Goal: Answer question/provide support: Share knowledge or assist other users

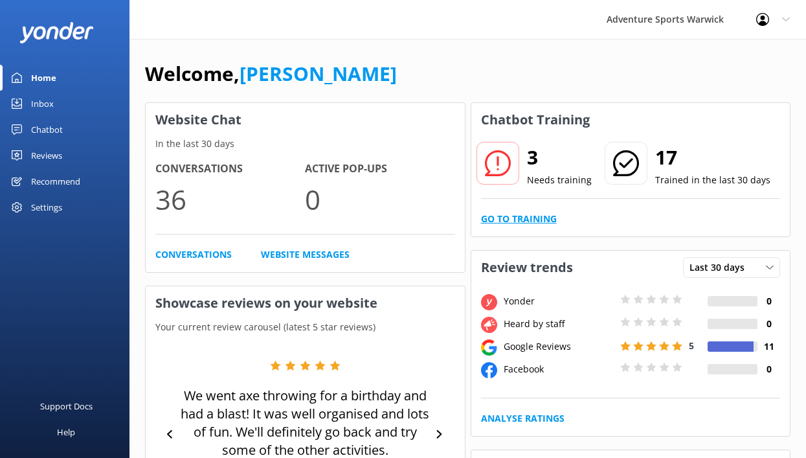
click at [534, 222] on link "Go to Training" at bounding box center [519, 219] width 76 height 14
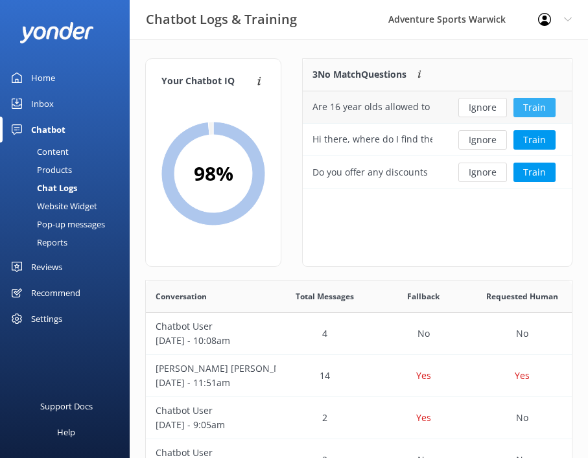
click at [535, 105] on button "Train" at bounding box center [534, 107] width 42 height 19
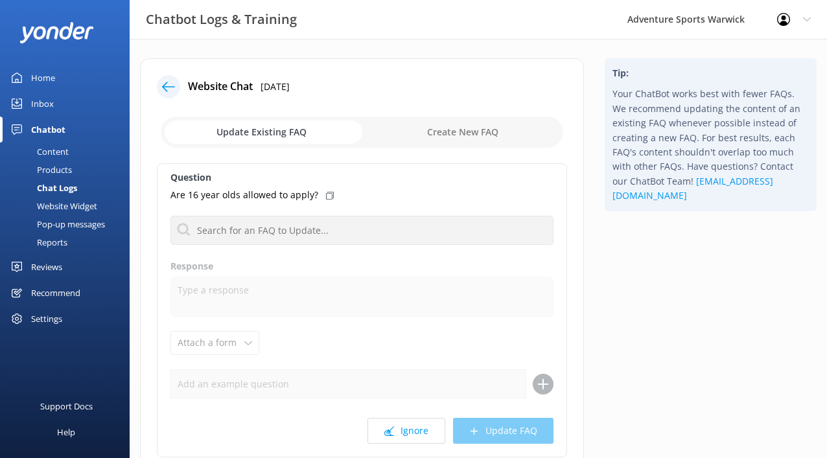
click at [299, 196] on p "Are 16 year olds allowed to apply?" at bounding box center [244, 195] width 148 height 14
click at [299, 197] on p "Are 16 year olds allowed to apply?" at bounding box center [244, 195] width 148 height 14
click at [222, 188] on p "Are 16 year olds allowed to apply?" at bounding box center [244, 195] width 148 height 14
click at [222, 197] on p "Are 16 year olds allowed to apply?" at bounding box center [244, 195] width 148 height 14
click at [181, 87] on div at bounding box center [172, 86] width 31 height 23
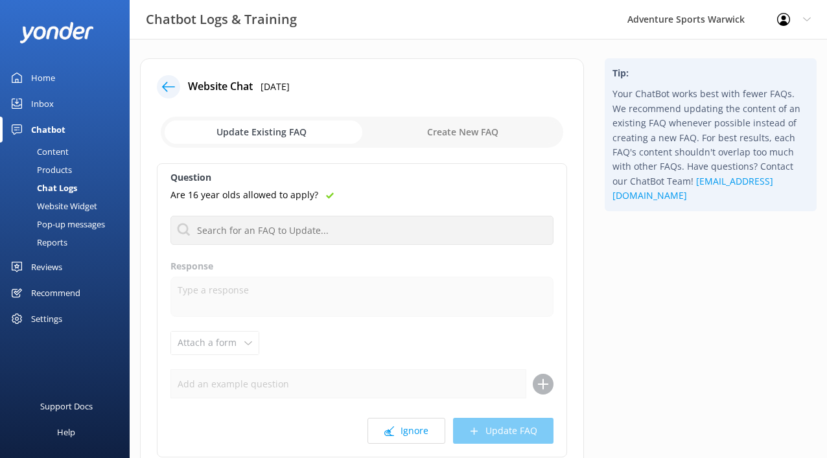
click at [168, 86] on icon at bounding box center [168, 86] width 13 height 13
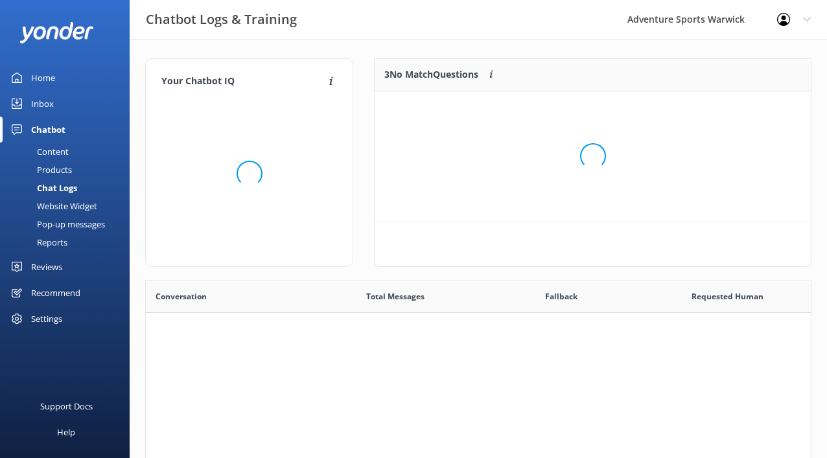
scroll to position [120, 426]
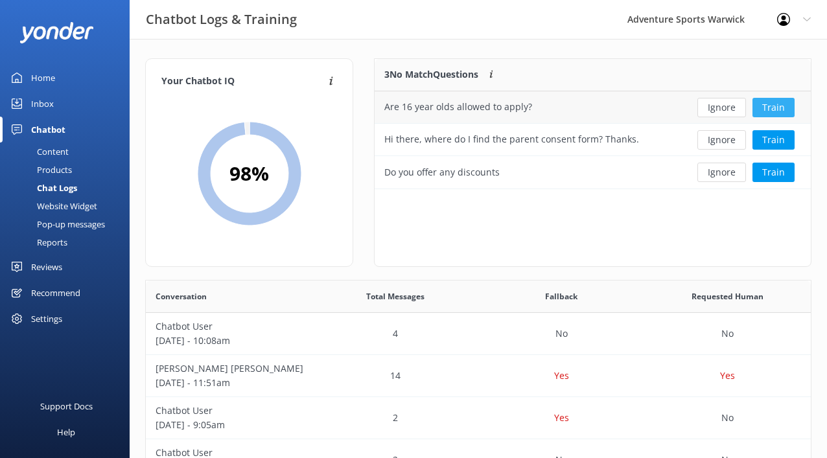
click at [777, 107] on button "Train" at bounding box center [773, 107] width 42 height 19
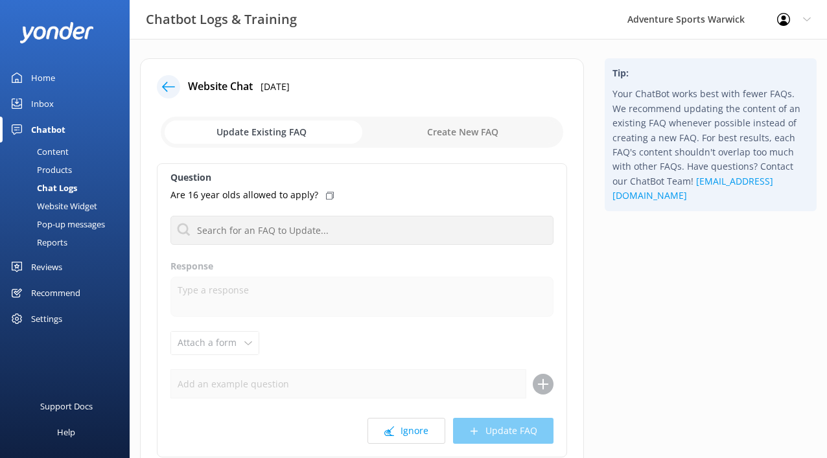
click at [245, 198] on p "Are 16 year olds allowed to apply?" at bounding box center [244, 195] width 148 height 14
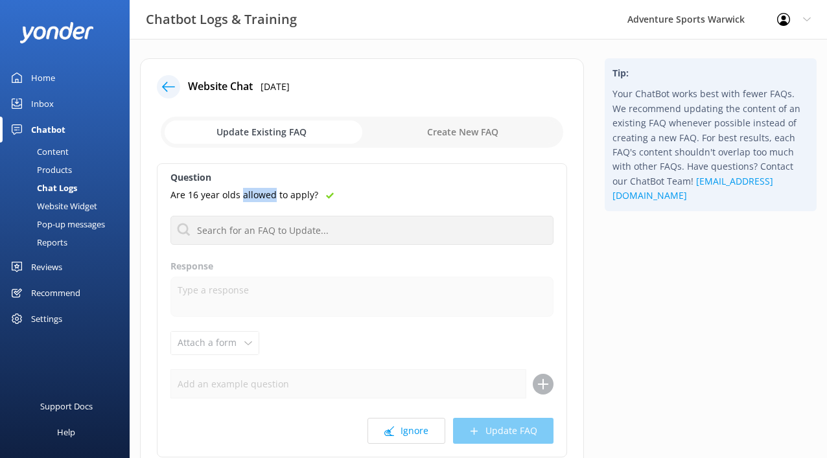
click at [292, 135] on input "checkbox" at bounding box center [362, 132] width 402 height 31
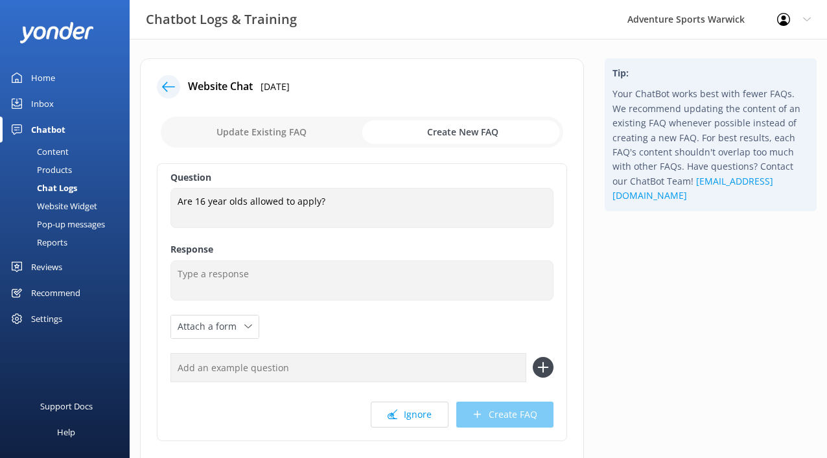
click at [267, 139] on input "checkbox" at bounding box center [362, 132] width 402 height 31
checkbox input "false"
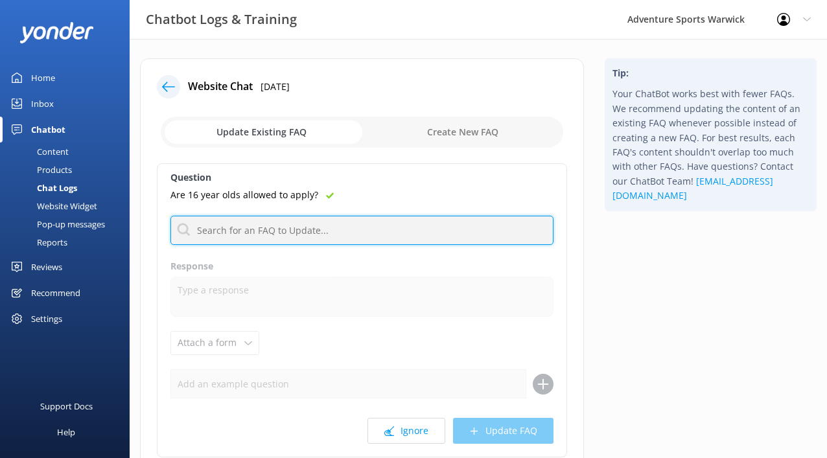
click at [221, 226] on input "text" at bounding box center [361, 230] width 383 height 29
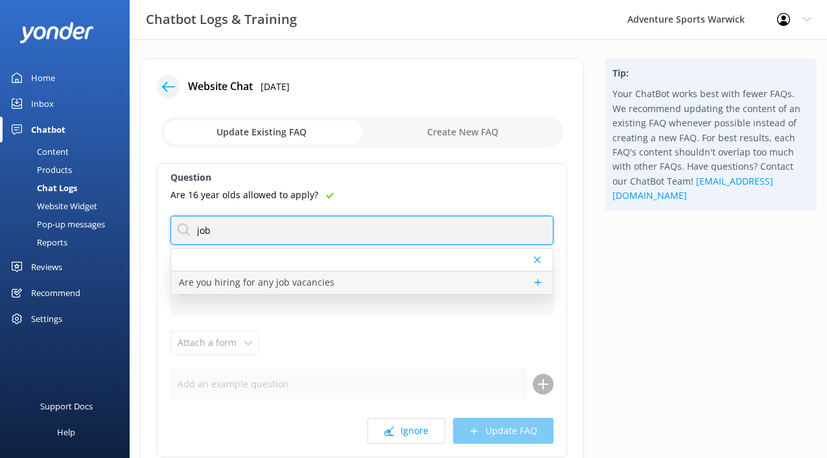
type input "job"
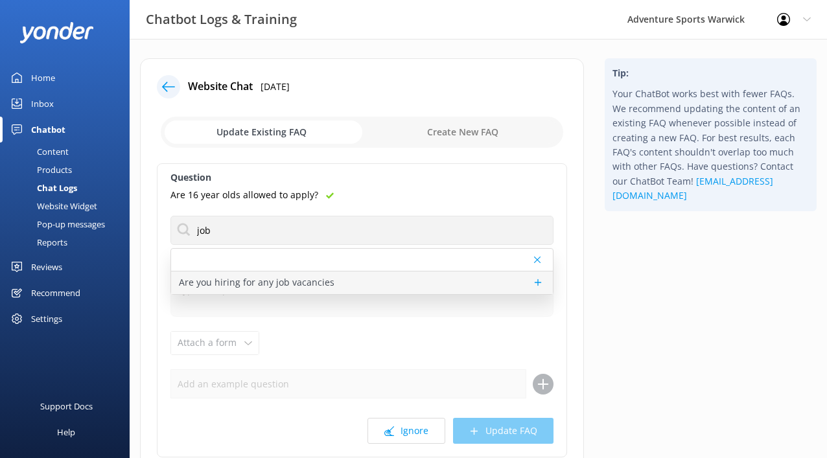
click at [253, 283] on p "Are you hiring for any job vacancies" at bounding box center [256, 282] width 155 height 14
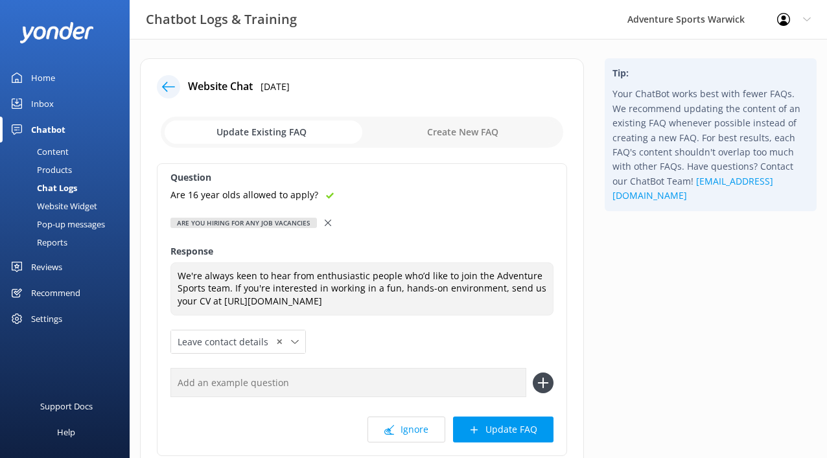
click at [234, 196] on p "Are 16 year olds allowed to apply?" at bounding box center [244, 195] width 148 height 14
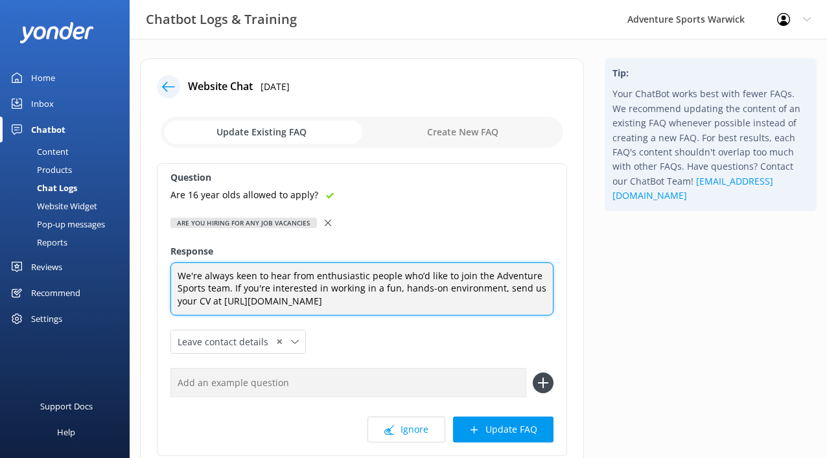
click at [475, 304] on textarea "We're always keen to hear from enthusiastic people who’d like to join the Adven…" at bounding box center [361, 289] width 383 height 54
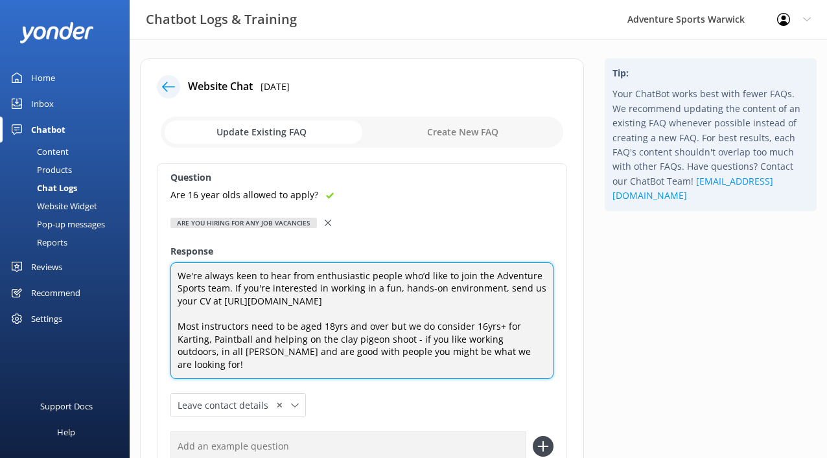
drag, startPoint x: 216, startPoint y: 352, endPoint x: 217, endPoint y: 342, distance: 9.8
click at [216, 351] on textarea "We're always keen to hear from enthusiastic people who’d like to join the Adven…" at bounding box center [361, 320] width 383 height 117
click at [437, 366] on textarea "We're always keen to hear from enthusiastic people who’d like to join the Adven…" at bounding box center [361, 320] width 383 height 117
drag, startPoint x: 536, startPoint y: 351, endPoint x: 139, endPoint y: 261, distance: 407.2
click at [139, 261] on div "Website Chat [DATE] Update Existing FAQ Create New FAQ Question Are 16 year old…" at bounding box center [362, 328] width 464 height 540
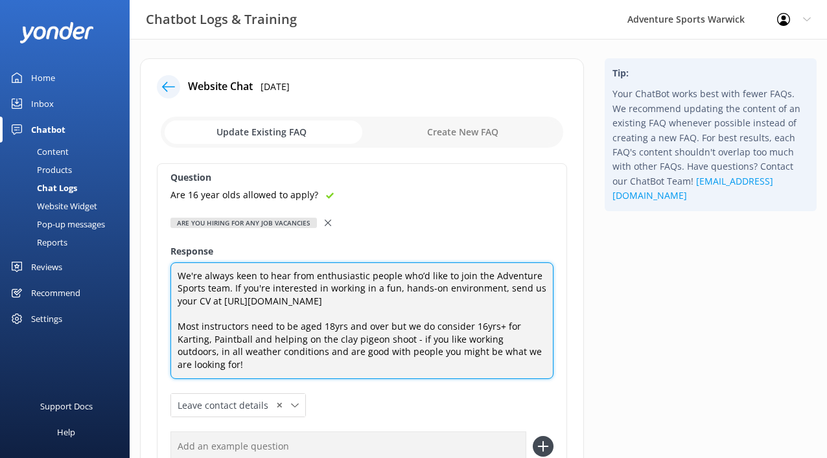
drag, startPoint x: 545, startPoint y: 354, endPoint x: 538, endPoint y: 358, distance: 8.4
click at [543, 356] on textarea "We're always keen to hear from enthusiastic people who’d like to join the Adven…" at bounding box center [361, 320] width 383 height 117
drag, startPoint x: 540, startPoint y: 353, endPoint x: 124, endPoint y: 323, distance: 416.9
click at [121, 323] on div "Chatbot Logs & Training Adventure Sports Warwick Profile Settings Logout Home I…" at bounding box center [413, 331] width 827 height 585
paste textarea "roles require you to be 18 or over, but we also welcome applications from 16+ y…"
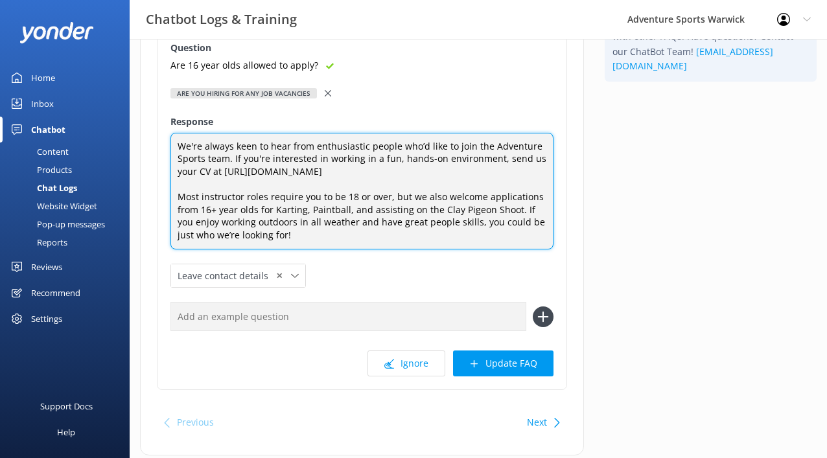
scroll to position [130, 0]
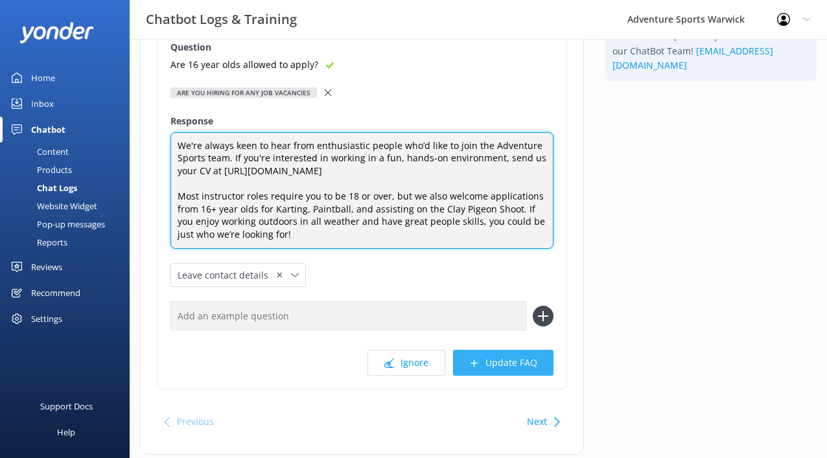
type textarea "We're always keen to hear from enthusiastic people who’d like to join the Adven…"
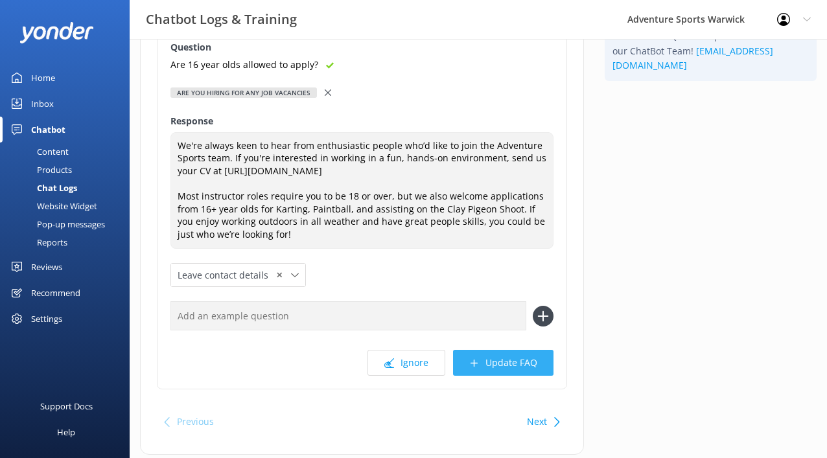
click at [503, 363] on button "Update FAQ" at bounding box center [503, 363] width 100 height 26
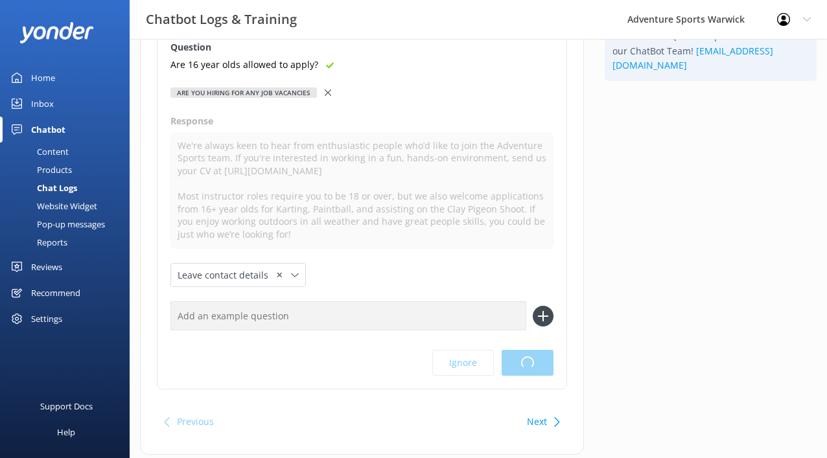
scroll to position [0, 0]
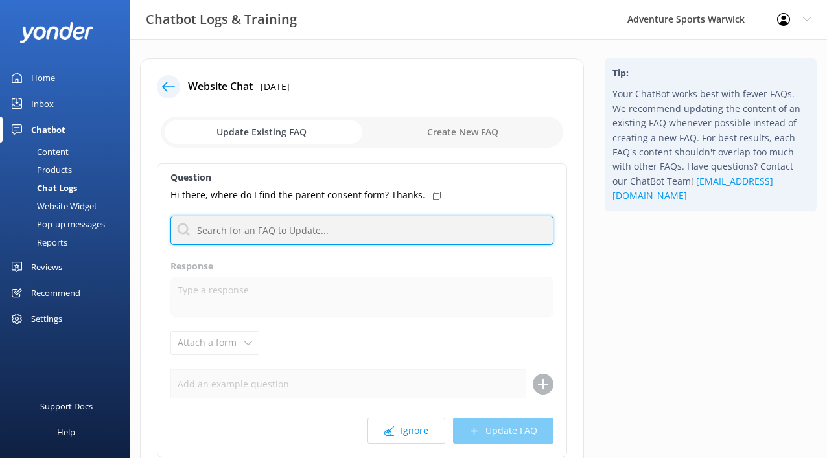
click at [233, 229] on input "text" at bounding box center [361, 230] width 383 height 29
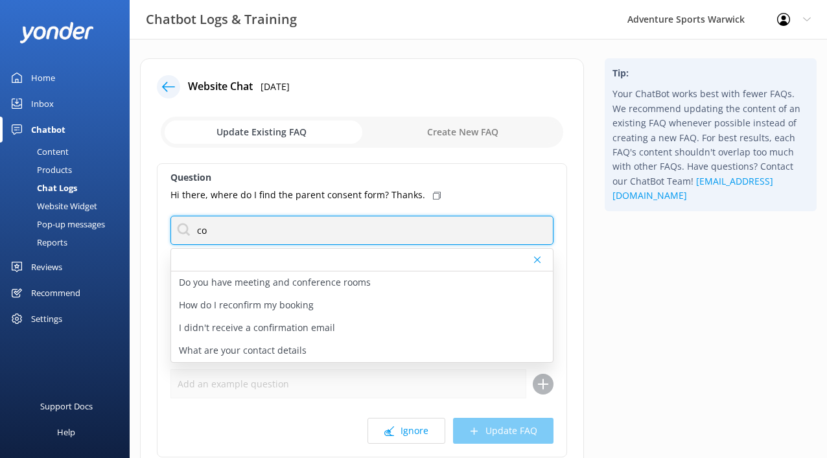
type input "c"
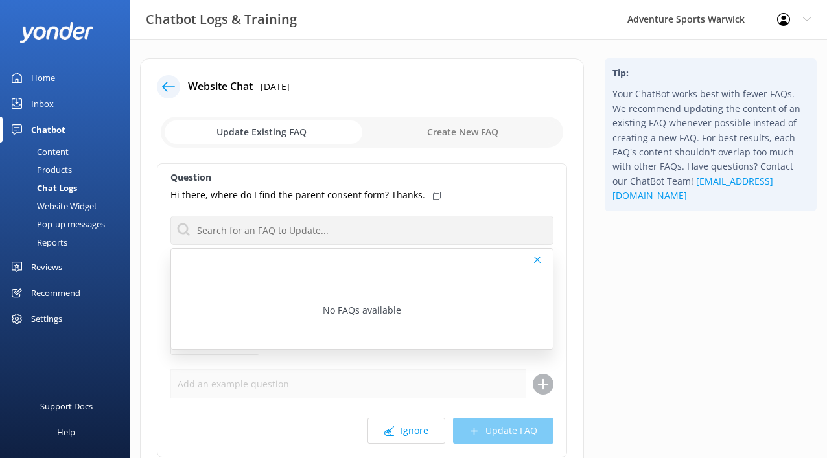
click at [481, 132] on input "checkbox" at bounding box center [362, 132] width 402 height 31
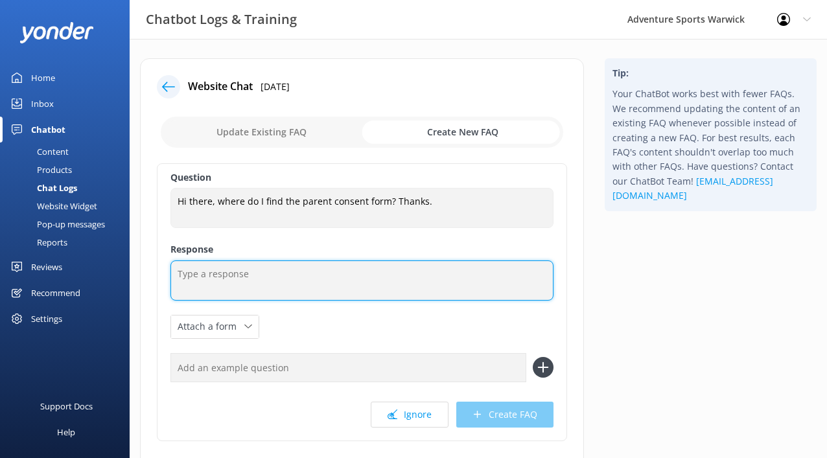
click at [232, 288] on textarea at bounding box center [361, 280] width 383 height 40
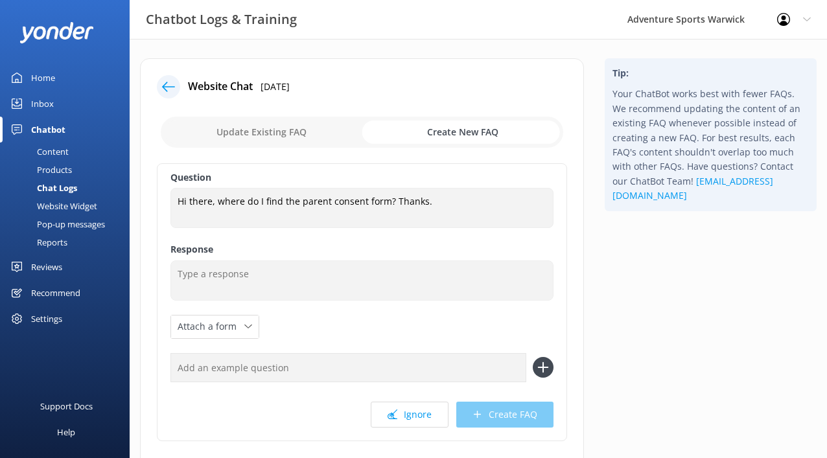
click at [249, 131] on input "checkbox" at bounding box center [362, 132] width 402 height 31
checkbox input "false"
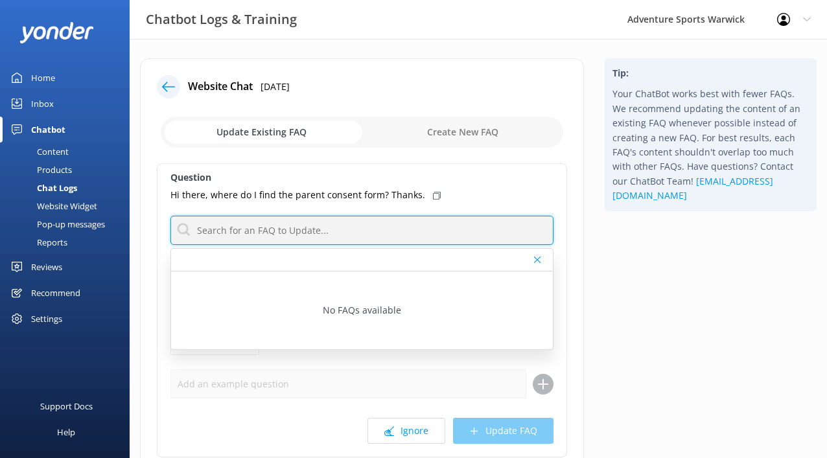
click at [271, 228] on input "text" at bounding box center [361, 230] width 383 height 29
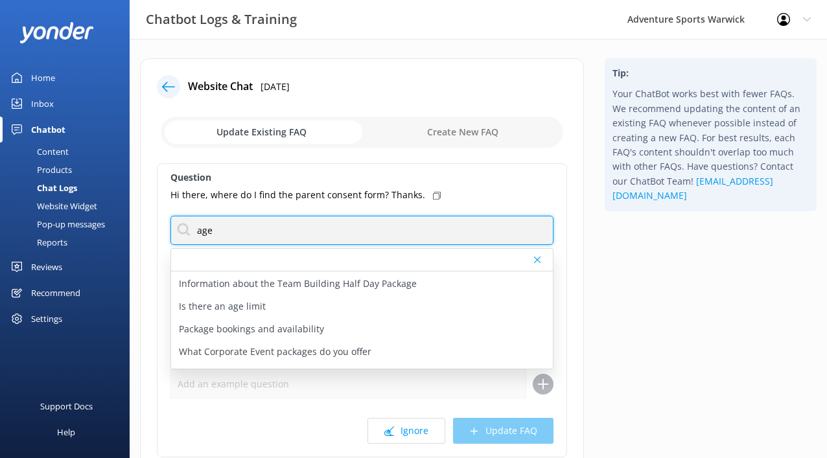
scroll to position [137, 0]
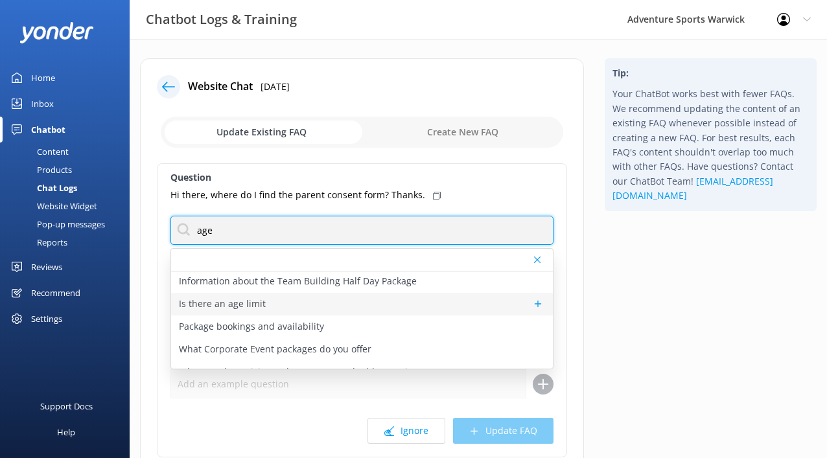
type input "age"
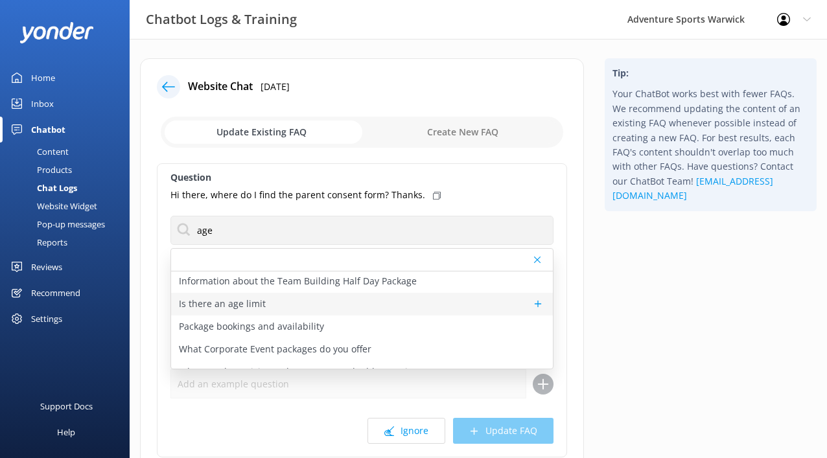
click at [174, 303] on div "Is there an age limit" at bounding box center [362, 304] width 382 height 23
type textarea "Each activity has its own age requirement—some start from age [DEMOGRAPHIC_DATA…"
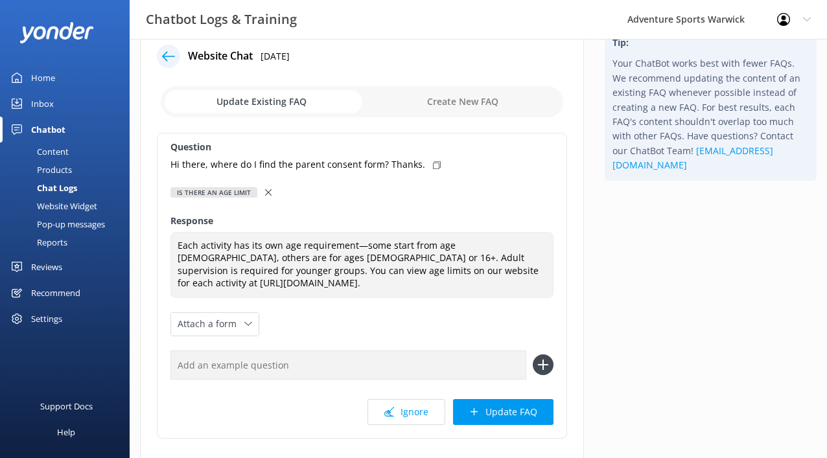
scroll to position [32, 0]
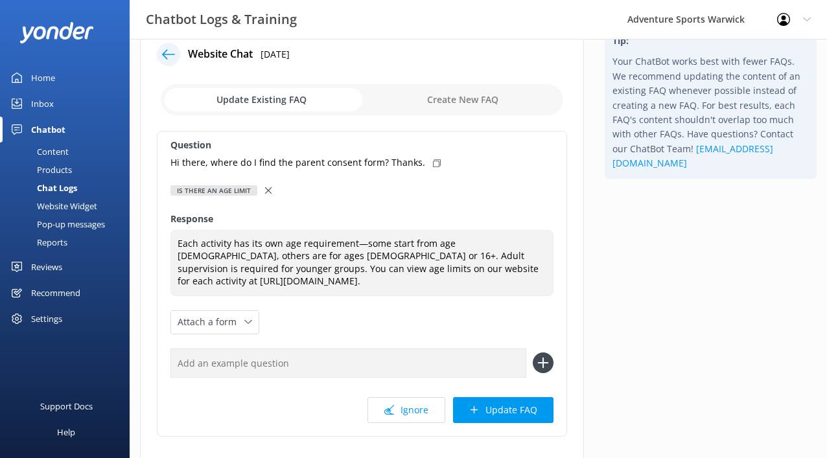
click at [468, 100] on input "checkbox" at bounding box center [362, 99] width 402 height 31
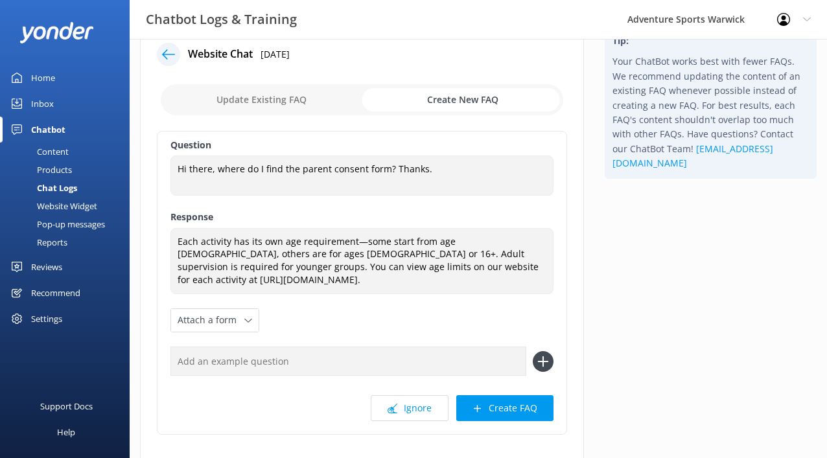
click at [459, 101] on input "checkbox" at bounding box center [362, 99] width 402 height 31
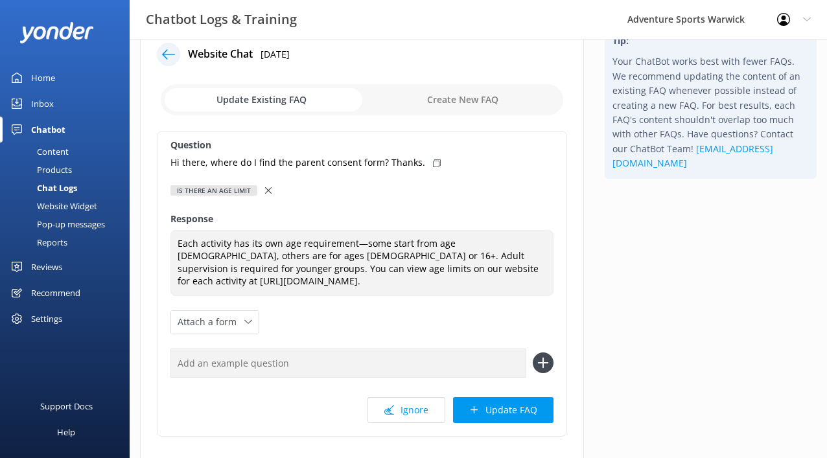
click at [459, 101] on input "checkbox" at bounding box center [362, 99] width 402 height 31
checkbox input "true"
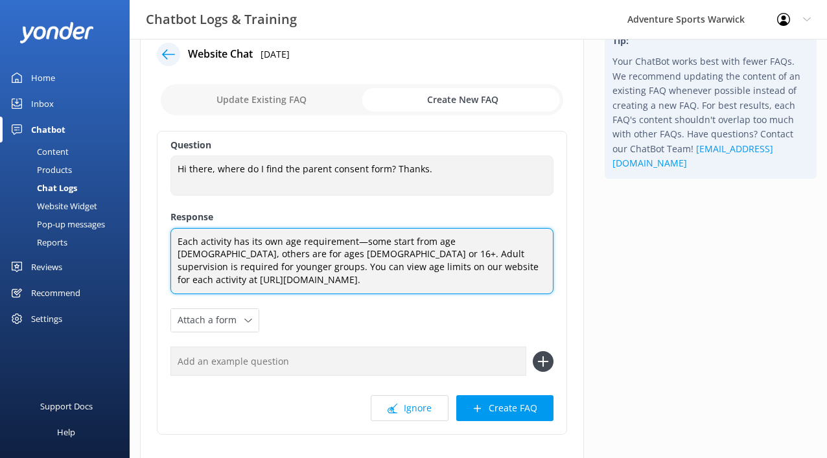
click at [305, 258] on textarea "Each activity has its own age requirement—some start from age [DEMOGRAPHIC_DATA…" at bounding box center [361, 261] width 383 height 66
drag, startPoint x: 510, startPoint y: 268, endPoint x: 135, endPoint y: 237, distance: 376.3
click at [135, 237] on div "Website Chat [DATE] Update Existing FAQ Create New FAQ Question Hi there, where…" at bounding box center [362, 269] width 464 height 487
paste textarea "For participants under 16, parental or guardian consent is required. This is co…"
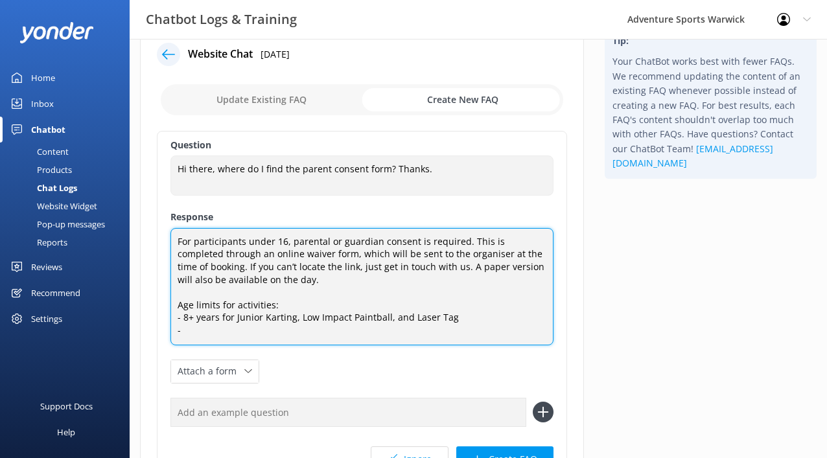
scroll to position [0, 0]
drag, startPoint x: 217, startPoint y: 318, endPoint x: 175, endPoint y: 317, distance: 42.1
click at [175, 317] on textarea "For participants under 16, parental or guardian consent is required. This is co…" at bounding box center [361, 286] width 383 height 117
drag, startPoint x: 194, startPoint y: 328, endPoint x: 146, endPoint y: 326, distance: 48.0
click at [146, 326] on div "Website Chat [DATE] Update Existing FAQ Create New FAQ Question Hi there, where…" at bounding box center [362, 288] width 444 height 525
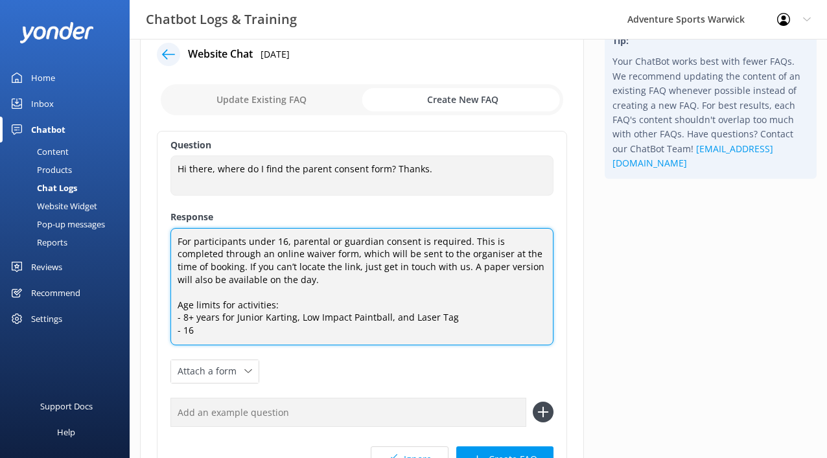
paste textarea "8+ years"
click at [186, 328] on textarea "For participants under 16, parental or guardian consent is required. This is co…" at bounding box center [361, 286] width 383 height 117
click at [247, 335] on textarea "For participants under 16, parental or guardian consent is required. This is co…" at bounding box center [361, 286] width 383 height 117
click at [175, 331] on textarea "For participants under 16, parental or guardian consent is required. This is co…" at bounding box center [361, 286] width 383 height 117
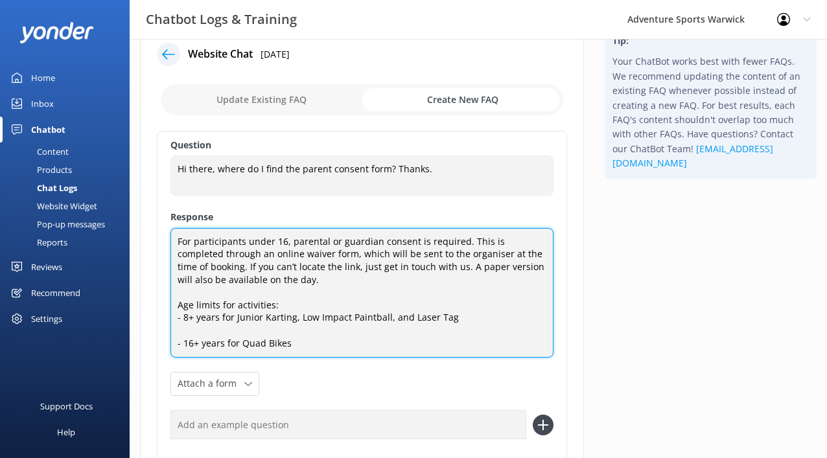
paste textarea "- 8+ years"
click at [244, 330] on textarea "For participants under 16, parental or guardian consent is required. This is co…" at bounding box center [361, 293] width 383 height 130
click at [174, 326] on textarea "For participants under 16, parental or guardian consent is required. This is co…" at bounding box center [361, 293] width 383 height 130
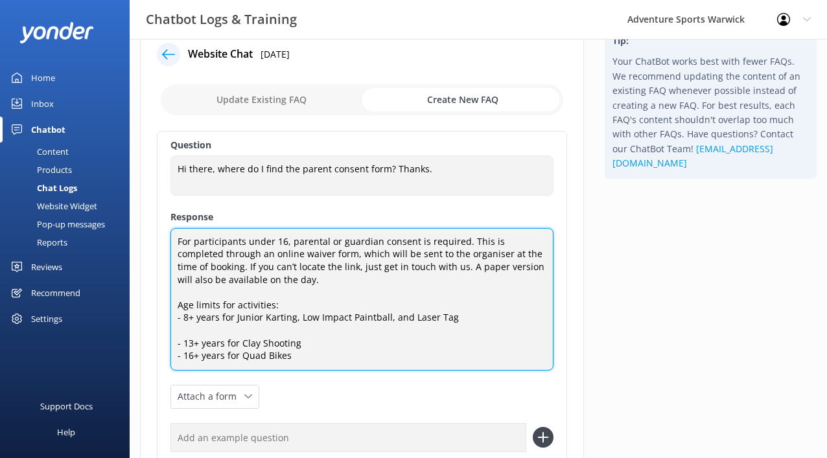
paste textarea "- 8+ years"
click at [299, 354] on textarea "For participants under 16, parental or guardian consent is required. This is co…" at bounding box center [361, 299] width 383 height 143
click at [438, 328] on textarea "For participants under 16, parental or guardian consent is required. This is co…" at bounding box center [361, 299] width 383 height 143
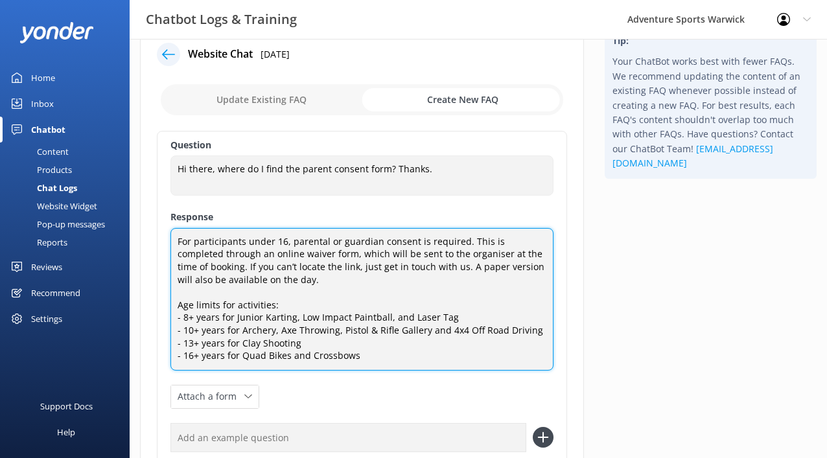
click at [177, 345] on textarea "For participants under 16, parental or guardian consent is required. This is co…" at bounding box center [361, 299] width 383 height 143
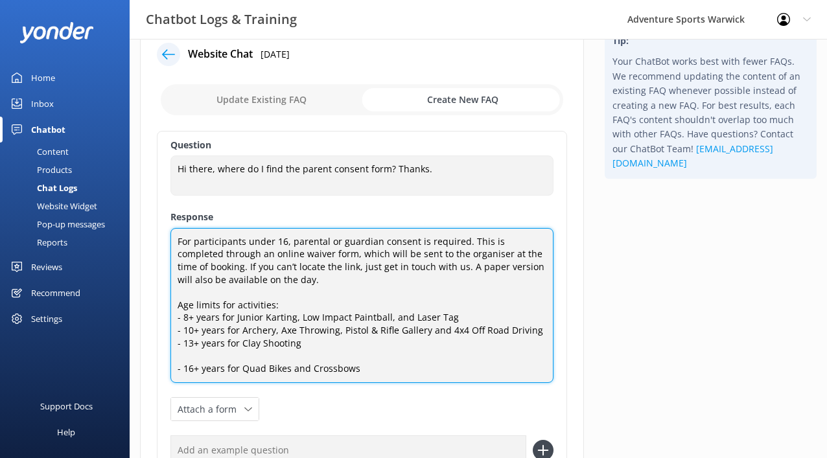
paste textarea "- 8+ years"
click at [348, 365] on textarea "For participants under 16, parental or guardian consent is required. This is co…" at bounding box center [361, 305] width 383 height 155
drag, startPoint x: 367, startPoint y: 370, endPoint x: 83, endPoint y: 216, distance: 323.2
click at [81, 218] on div "Chatbot Logs & Training Adventure Sports Warwick Profile Settings Logout Home I…" at bounding box center [413, 316] width 827 height 621
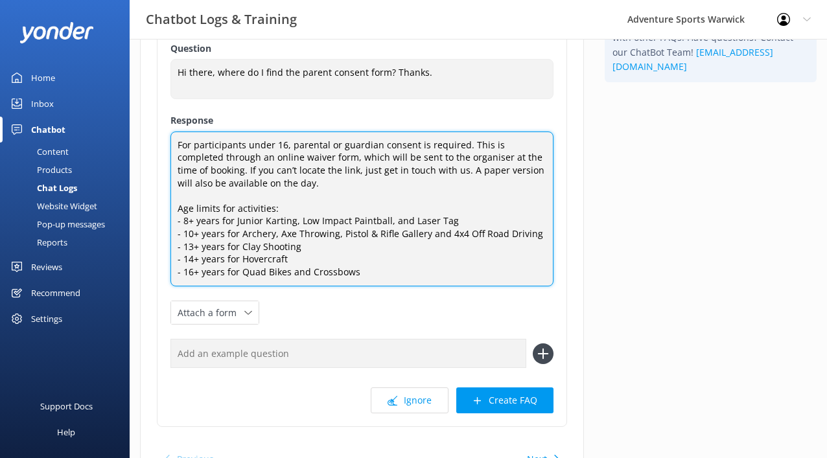
scroll to position [130, 0]
type textarea "For participants under 16, parental or guardian consent is required. This is co…"
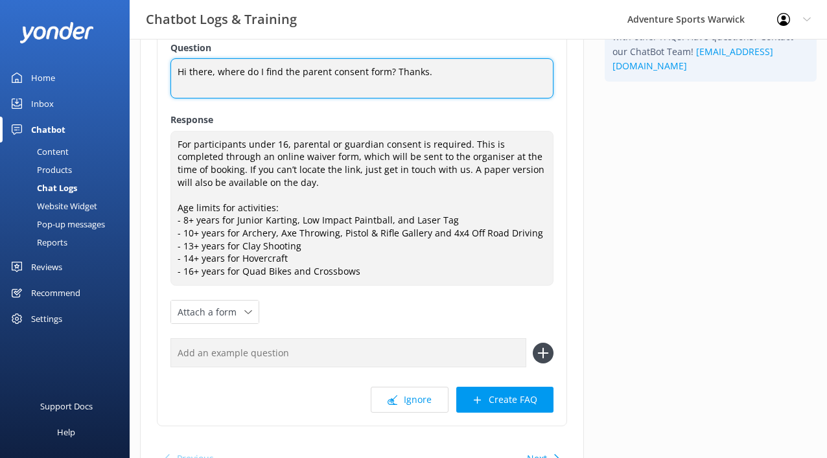
click at [425, 72] on textarea "Hi there, where do I find the parent consent form? Thanks." at bounding box center [361, 78] width 383 height 40
type textarea "Hi there, where do I find the parent consent form?"
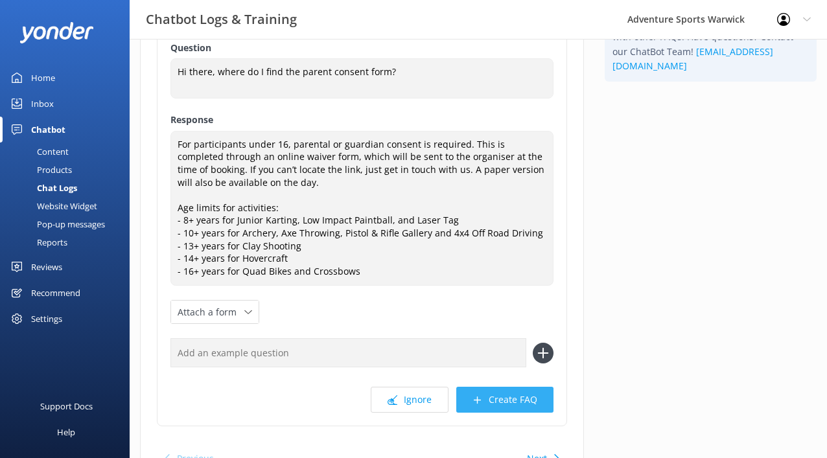
click at [505, 402] on button "Create FAQ" at bounding box center [504, 400] width 97 height 26
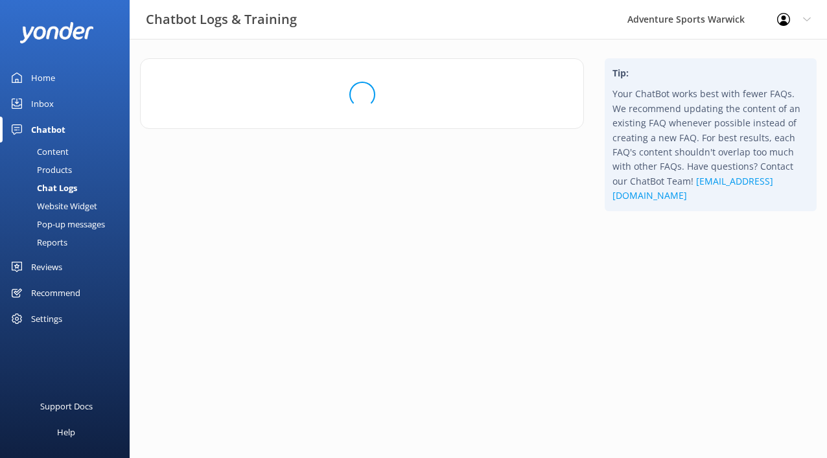
scroll to position [0, 0]
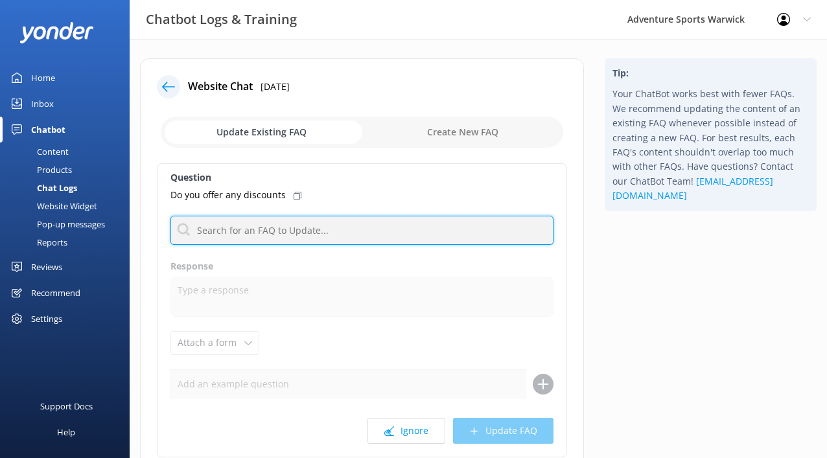
click at [237, 233] on input "text" at bounding box center [361, 230] width 383 height 29
type input "age"
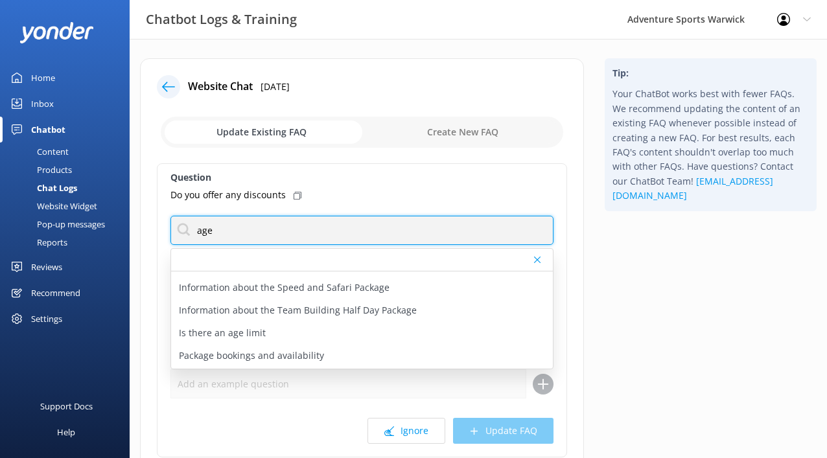
scroll to position [111, 0]
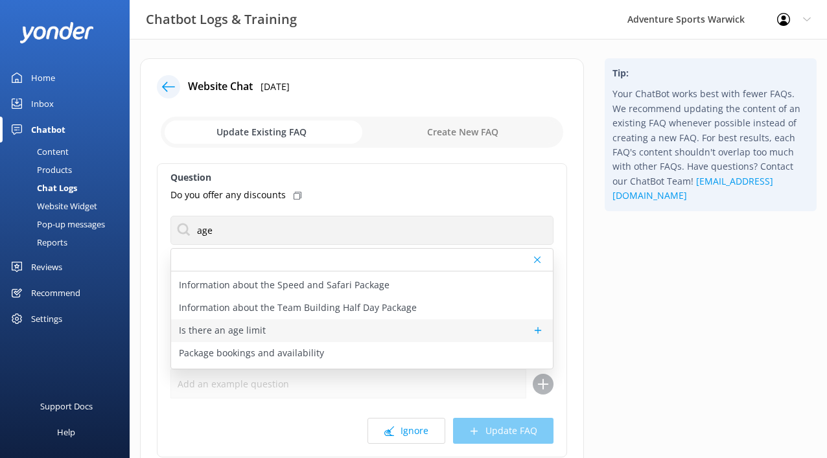
click at [208, 330] on p "Is there an age limit" at bounding box center [222, 330] width 87 height 14
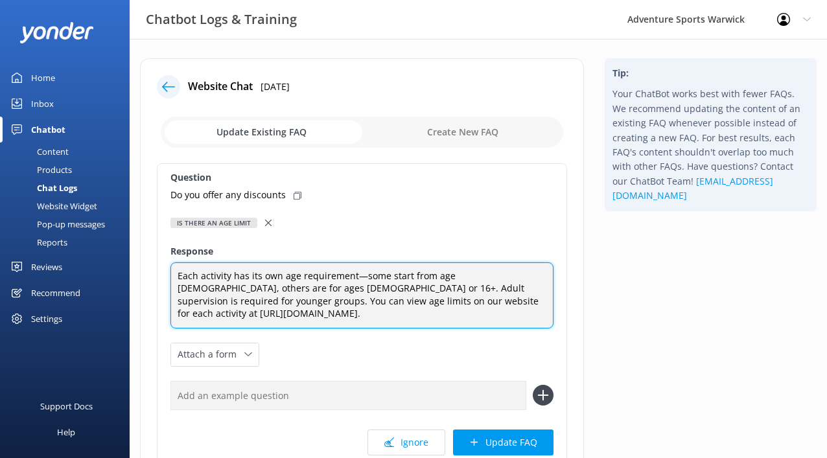
drag, startPoint x: 430, startPoint y: 290, endPoint x: 118, endPoint y: 263, distance: 313.4
click at [118, 263] on div "Chatbot Logs & Training Adventure Sports Warwick Profile Settings Logout Home I…" at bounding box center [413, 306] width 827 height 534
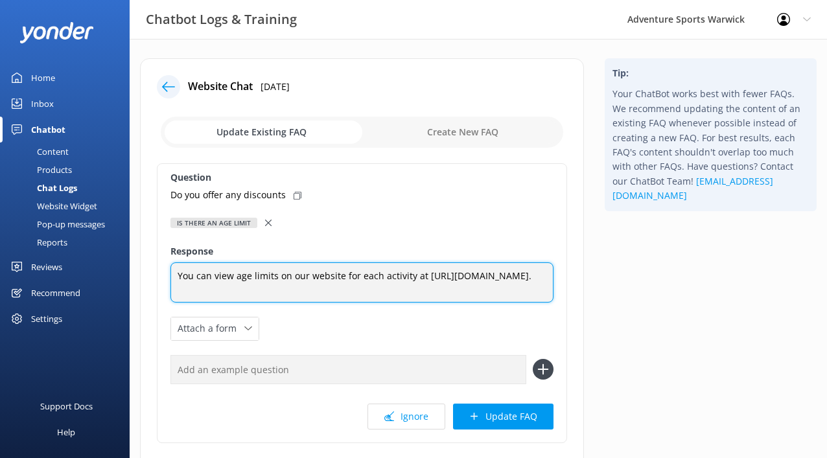
paste textarea "For participants under 16, parental or guardian consent is required. This is co…"
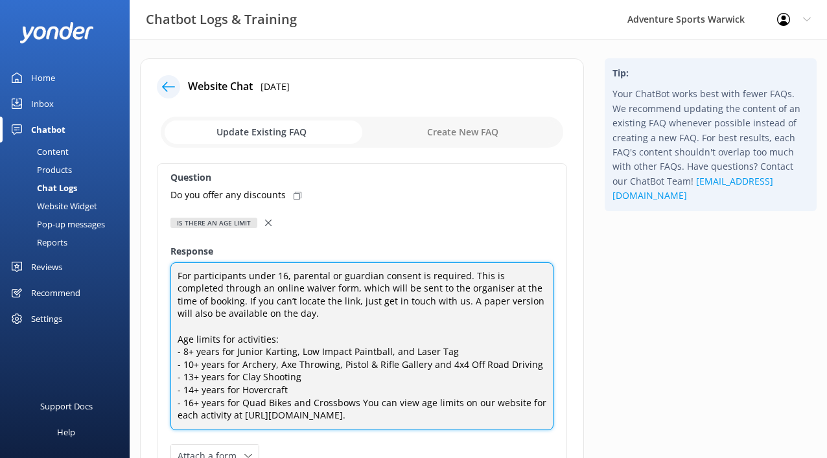
drag, startPoint x: 291, startPoint y: 314, endPoint x: 156, endPoint y: 278, distance: 139.5
click at [156, 278] on div "Website Chat [DATE] Update Existing FAQ Create New FAQ Question Do you offer an…" at bounding box center [362, 347] width 444 height 578
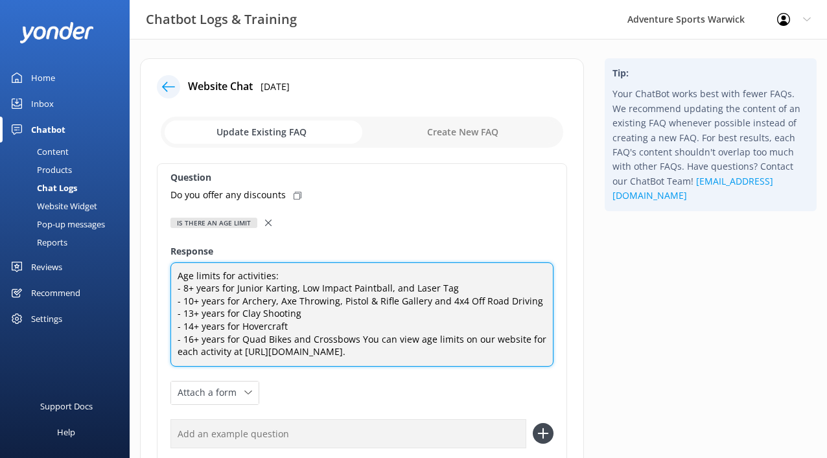
click at [358, 339] on textarea "Age limits for activities: - 8+ years for Junior Karting, Low Impact Paintball,…" at bounding box center [361, 314] width 383 height 104
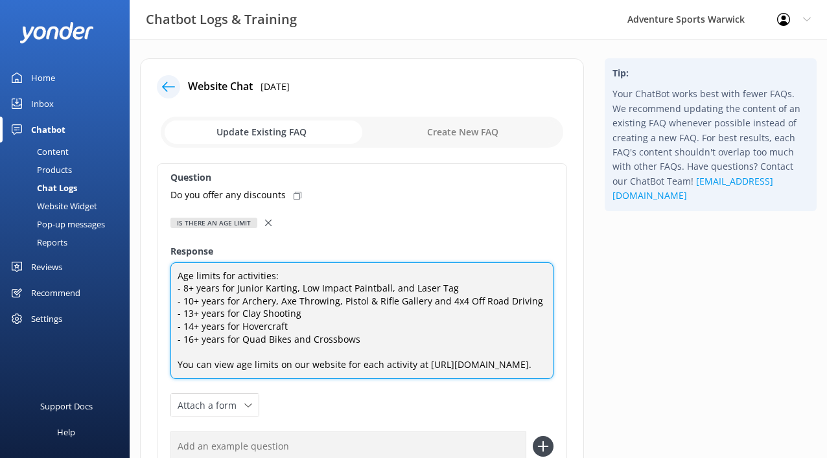
click at [382, 380] on textarea "Age limits for activities: - 8+ years for Junior Karting, Low Impact Paintball,…" at bounding box center [361, 320] width 383 height 117
paste textarea "For participants under 16, parental or guardian consent is required. This is co…"
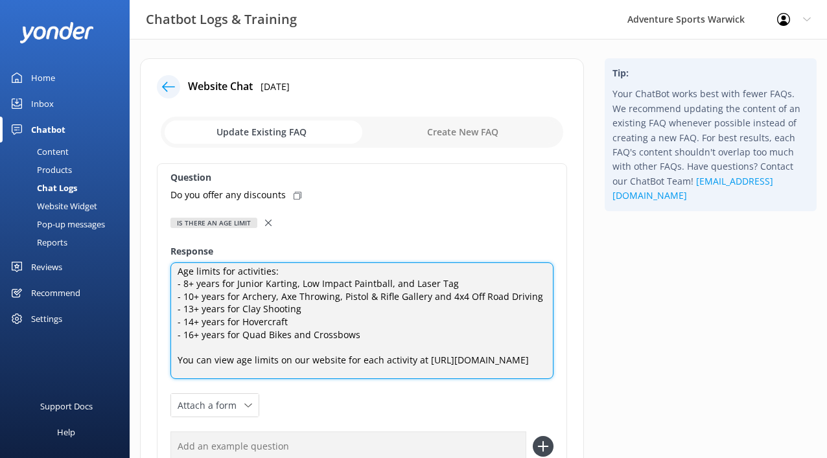
scroll to position [0, 0]
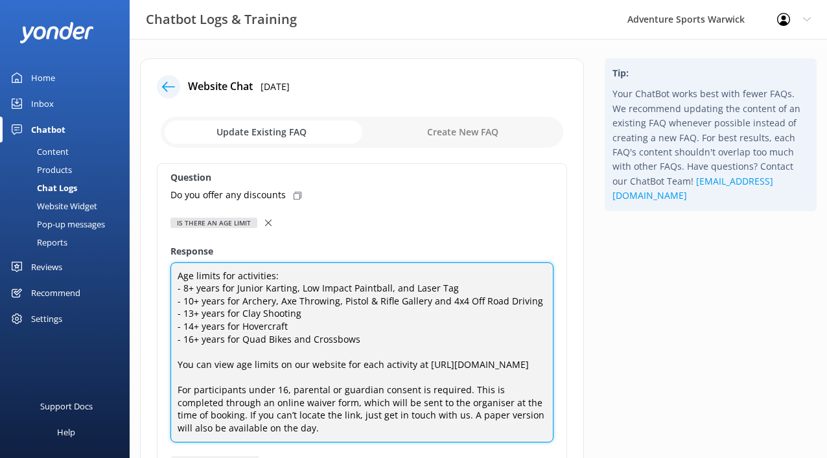
click at [271, 276] on textarea "Age limits for activities: - 8+ years for Junior Karting, Low Impact Paintball,…" at bounding box center [361, 352] width 383 height 181
type textarea "Age limits for activities include: - 8+ years for Junior Karting, Low Impact Pa…"
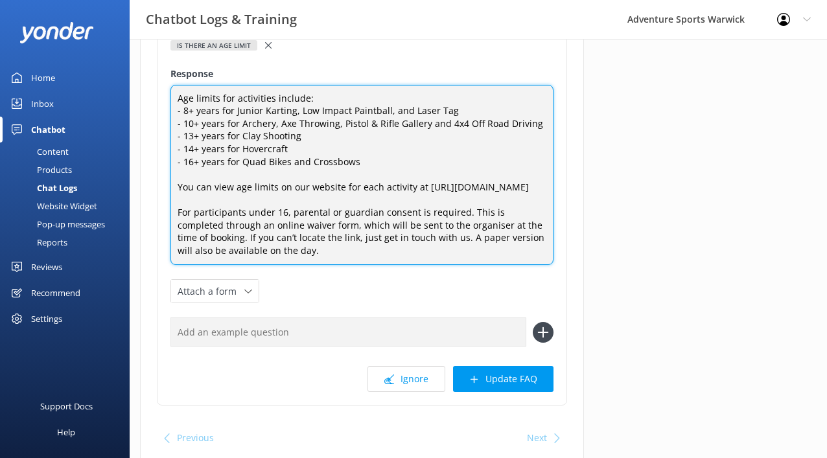
scroll to position [242, 0]
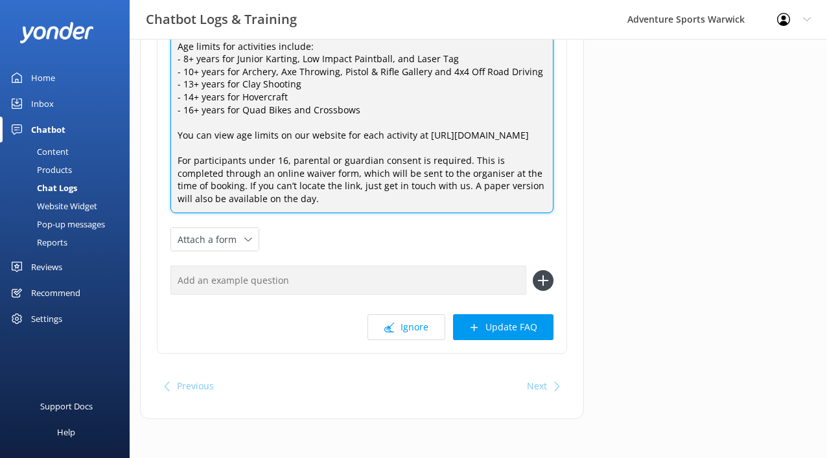
drag, startPoint x: 178, startPoint y: 276, endPoint x: 380, endPoint y: 485, distance: 290.9
click at [380, 457] on html "Chatbot Logs & Training Adventure Sports Warwick Profile Settings Logout Home I…" at bounding box center [413, 114] width 827 height 687
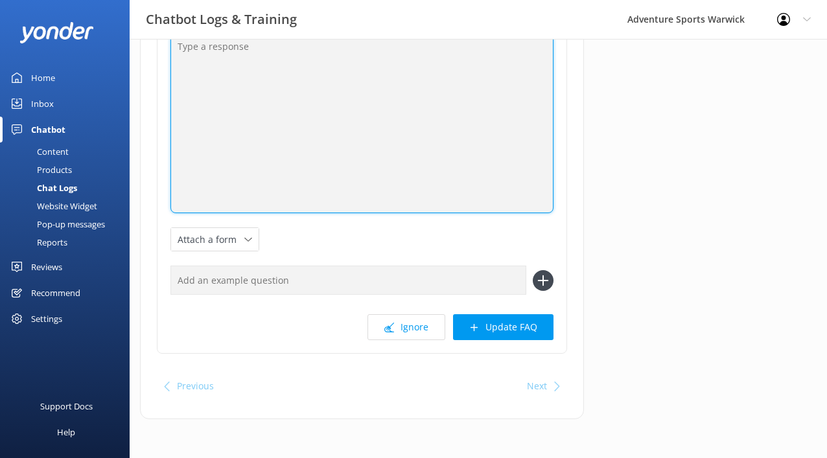
scroll to position [89, 0]
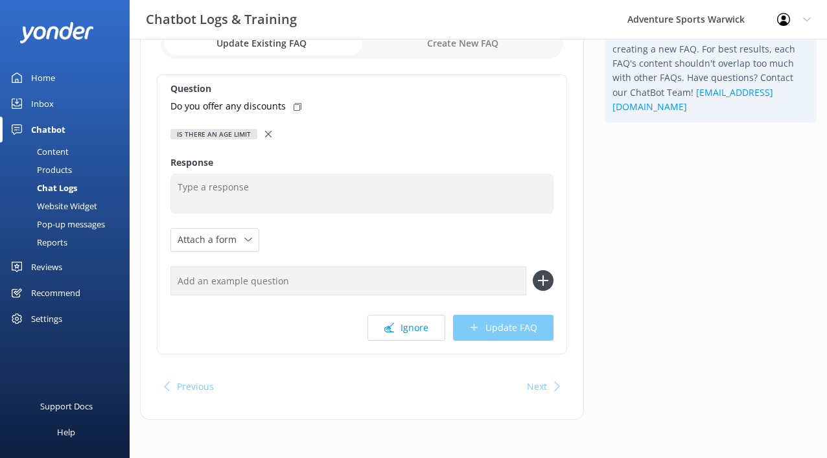
click at [266, 133] on icon at bounding box center [268, 134] width 6 height 6
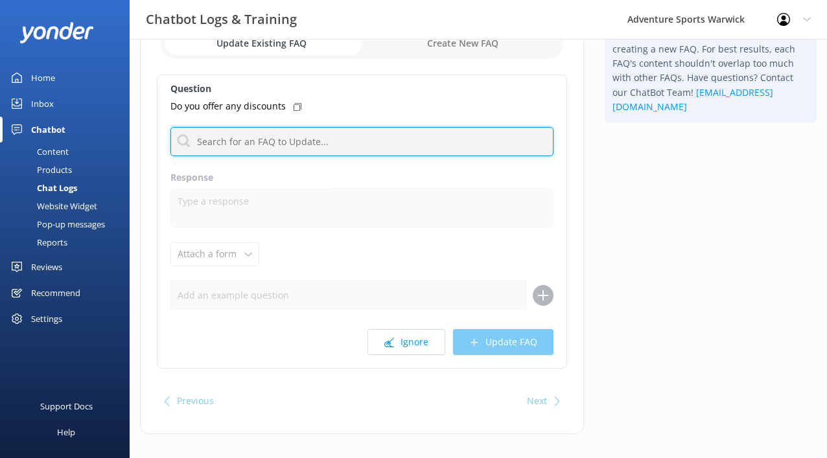
click at [246, 143] on input "text" at bounding box center [361, 141] width 383 height 29
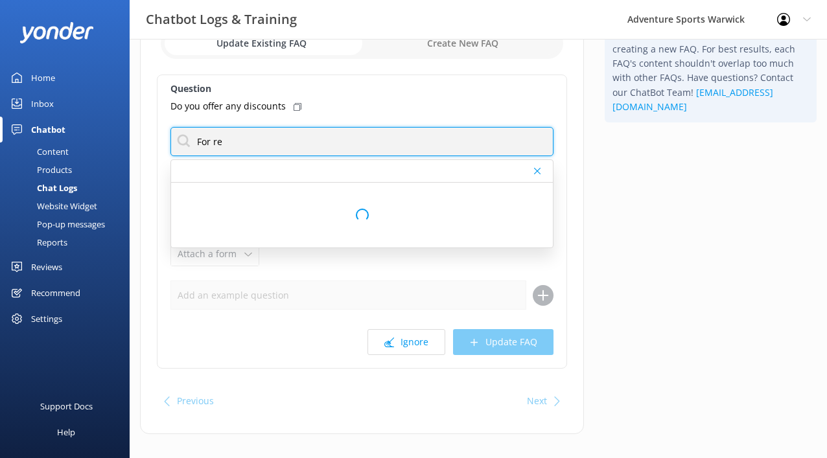
scroll to position [0, 0]
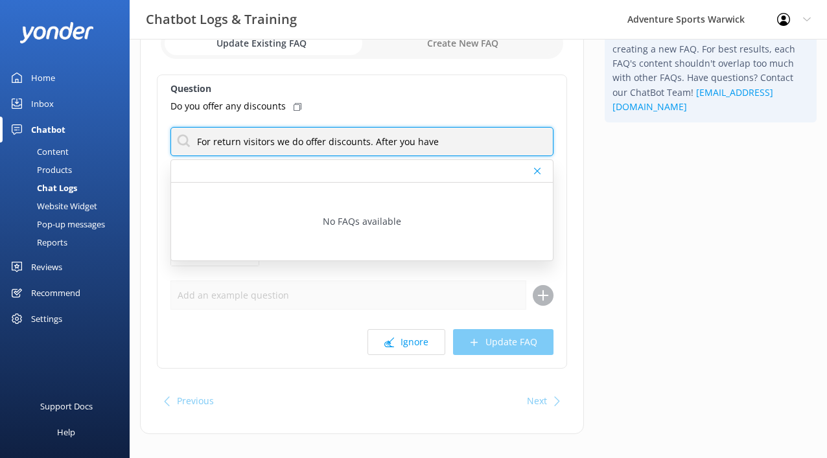
click at [459, 143] on input "For return visitors we do offer discounts. After you have" at bounding box center [361, 141] width 383 height 29
click at [289, 143] on input "For return visitors we do offer discounts. After you have visted us a discounbt…" at bounding box center [361, 141] width 383 height 29
click at [363, 143] on input "For return visitors we do offer discounts. After you have visited us a discounb…" at bounding box center [361, 141] width 383 height 29
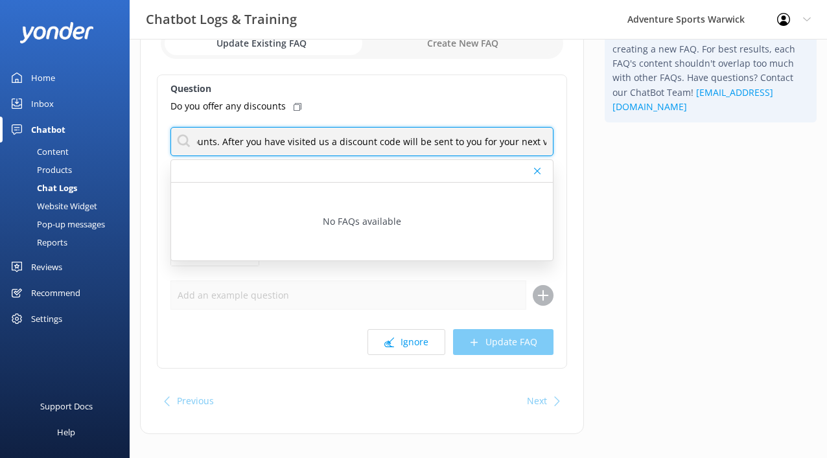
type input "For return visitors we do offer discounts. After you have visited us a discount…"
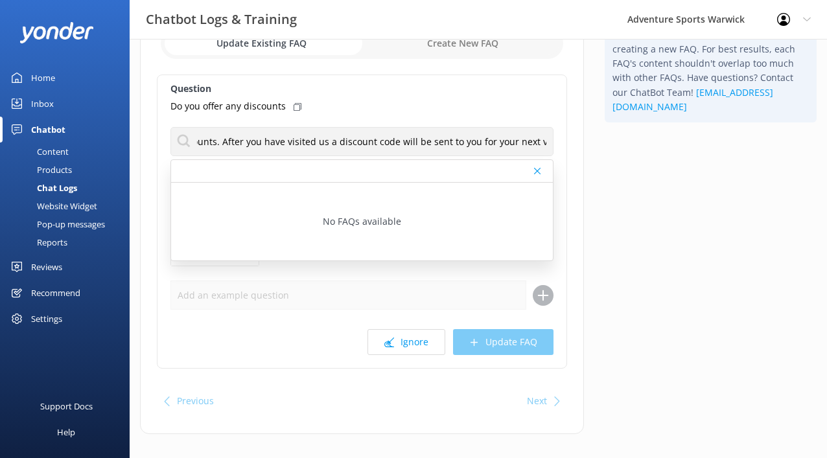
scroll to position [0, 0]
click at [538, 172] on use at bounding box center [537, 171] width 6 height 6
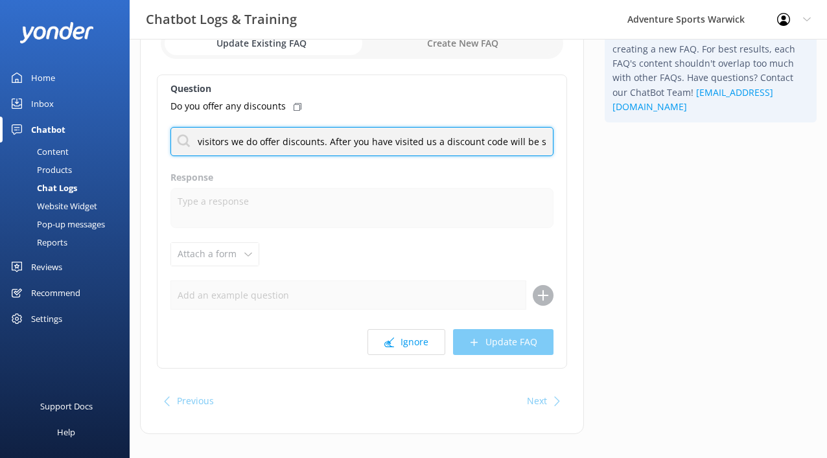
scroll to position [0, 154]
drag, startPoint x: 196, startPoint y: 142, endPoint x: 578, endPoint y: 145, distance: 382.2
click at [578, 145] on div "Website Chat [DATE] Update Existing FAQ Create New FAQ Question Do you offer an…" at bounding box center [362, 202] width 444 height 464
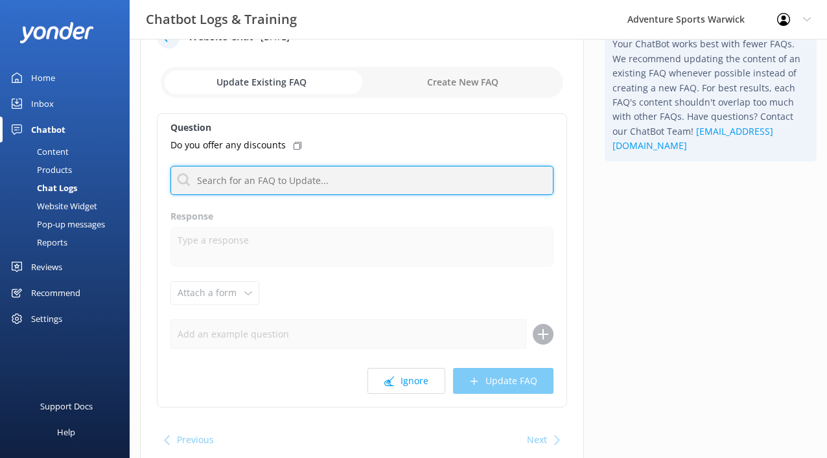
scroll to position [0, 0]
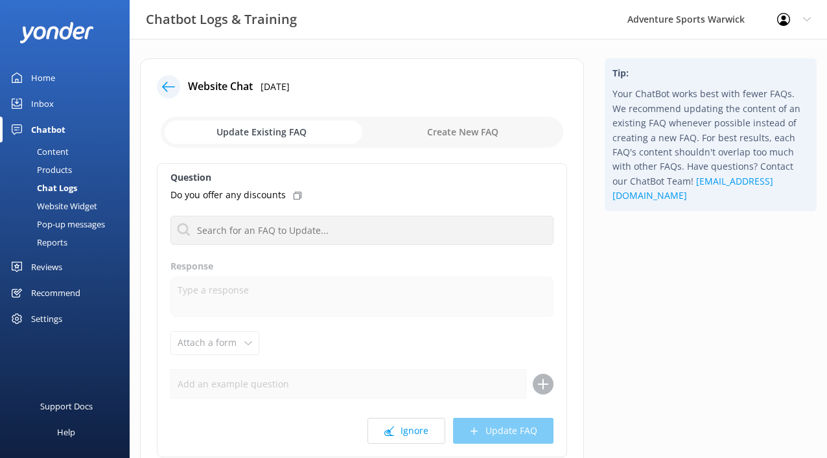
click at [487, 134] on input "checkbox" at bounding box center [362, 132] width 402 height 31
checkbox input "true"
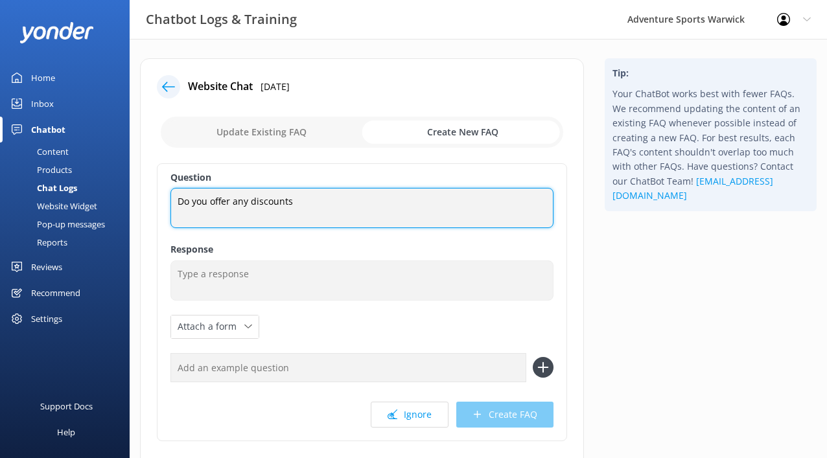
click at [267, 203] on textarea "Do you offer any discounts" at bounding box center [361, 208] width 383 height 40
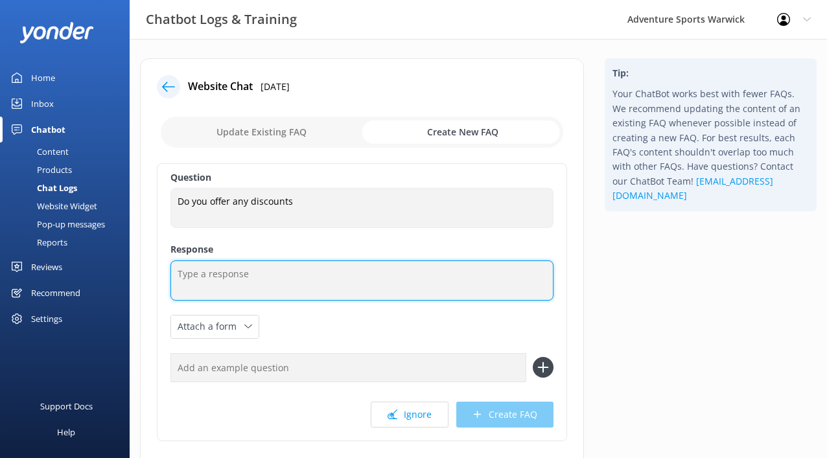
click at [222, 280] on textarea at bounding box center [361, 280] width 383 height 40
paste textarea "For return visitors we do offer discounts. After you have visited us a discount…"
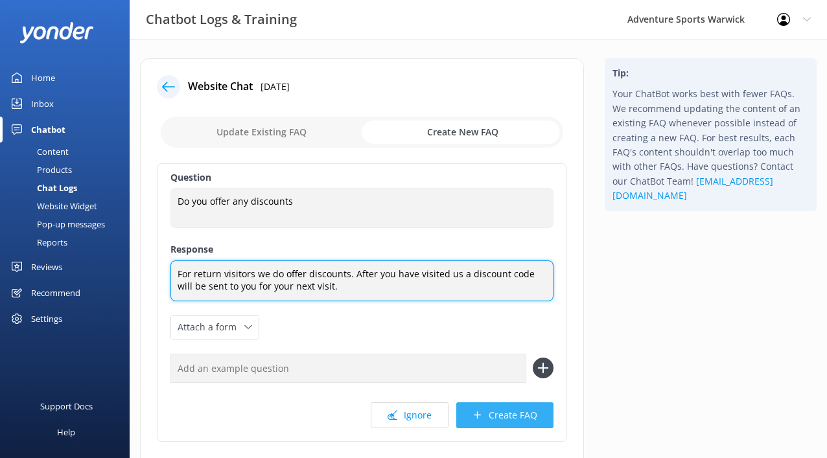
type textarea "For return visitors we do offer discounts. After you have visited us a discount…"
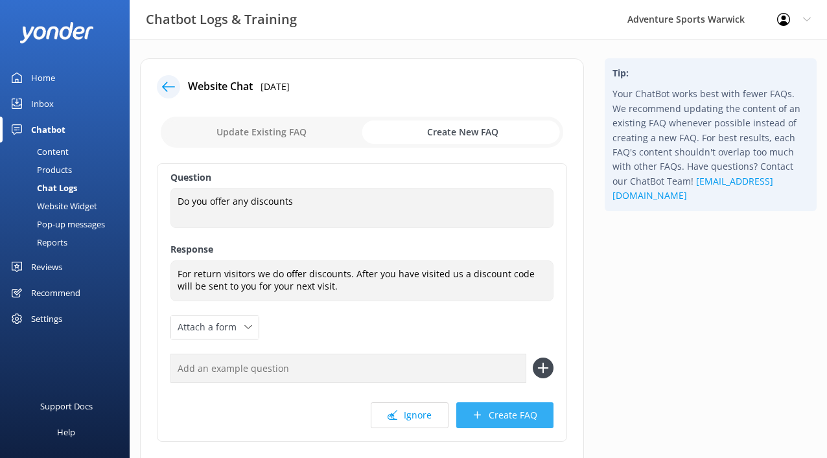
click at [505, 412] on button "Create FAQ" at bounding box center [504, 415] width 97 height 26
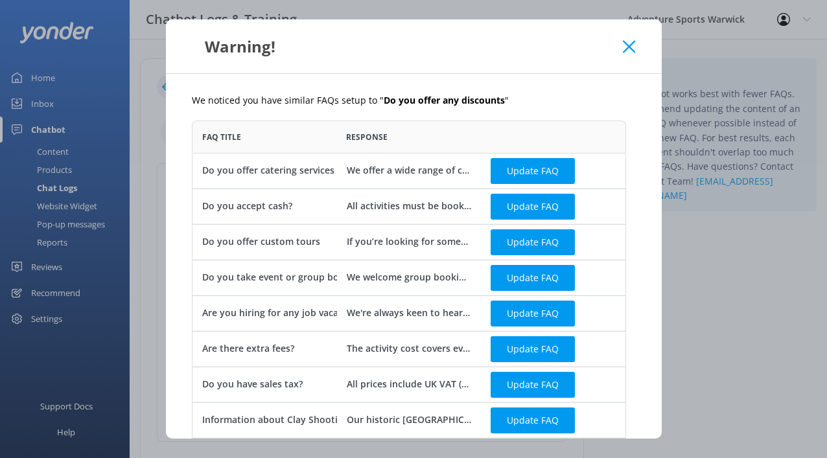
scroll to position [606, 424]
click at [624, 48] on icon at bounding box center [628, 46] width 12 height 13
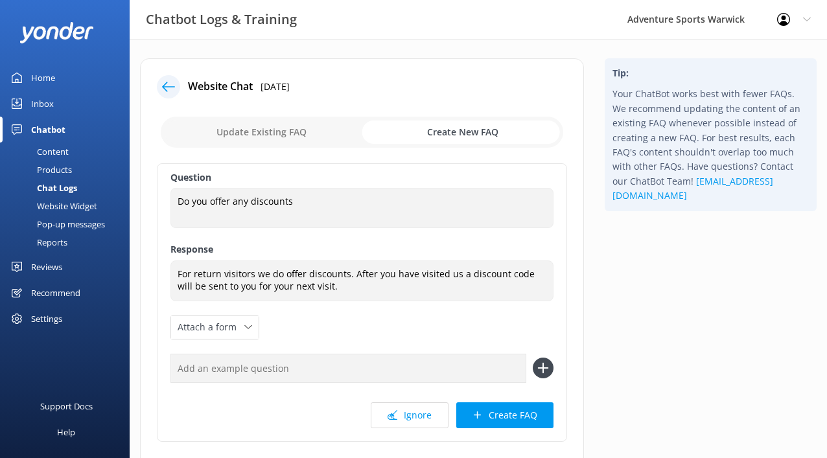
click at [170, 92] on icon at bounding box center [168, 86] width 13 height 13
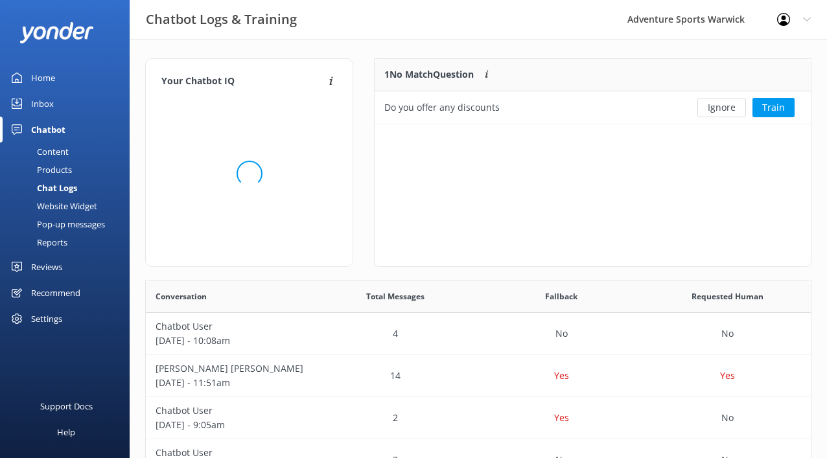
scroll to position [56, 426]
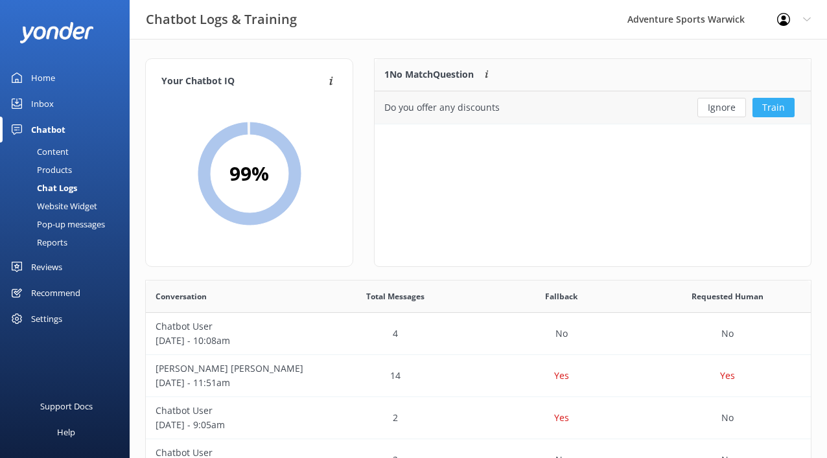
click at [771, 111] on button "Train" at bounding box center [773, 107] width 42 height 19
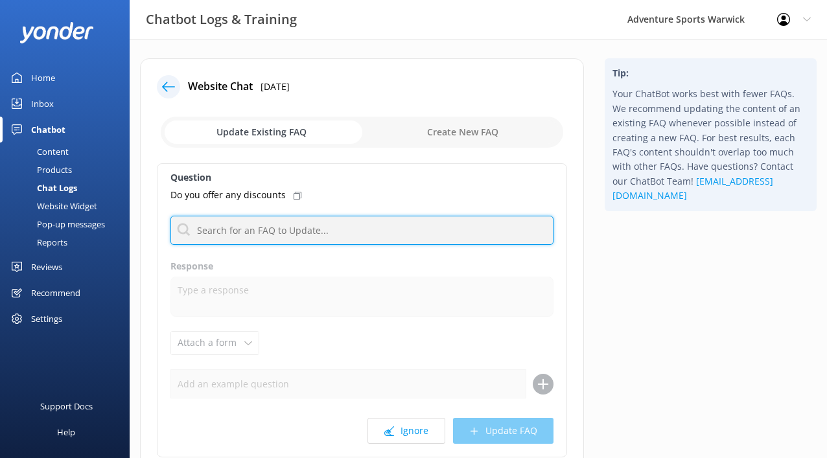
click at [225, 237] on input "text" at bounding box center [361, 230] width 383 height 29
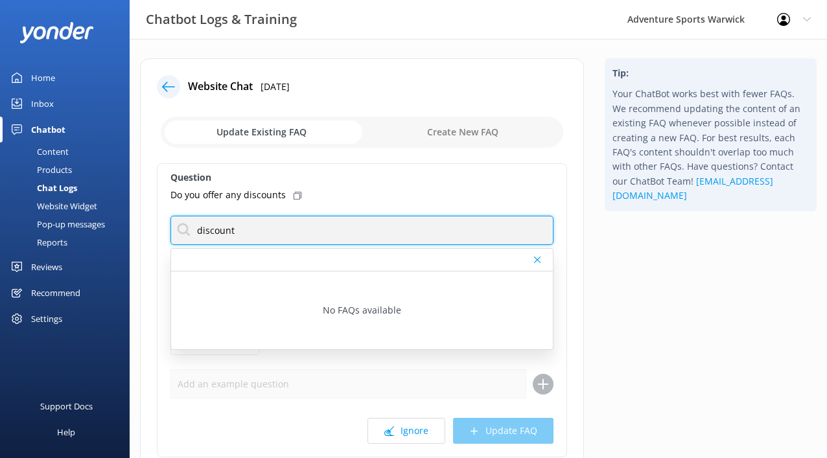
type input "discount"
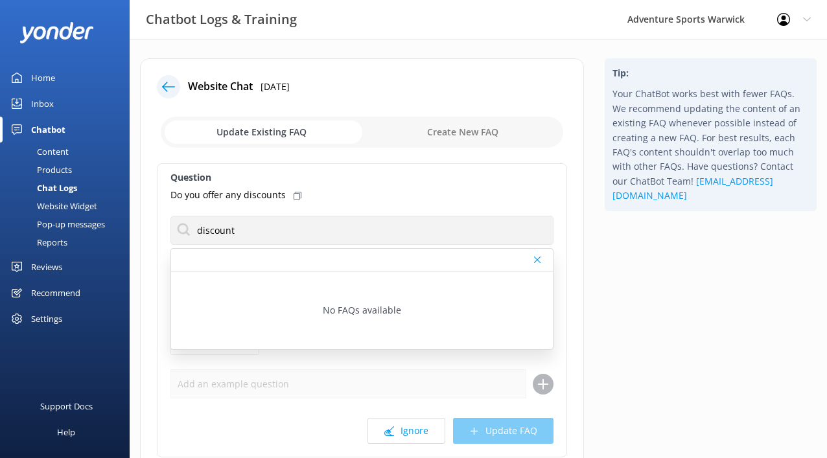
click at [455, 135] on input "checkbox" at bounding box center [362, 132] width 402 height 31
checkbox input "true"
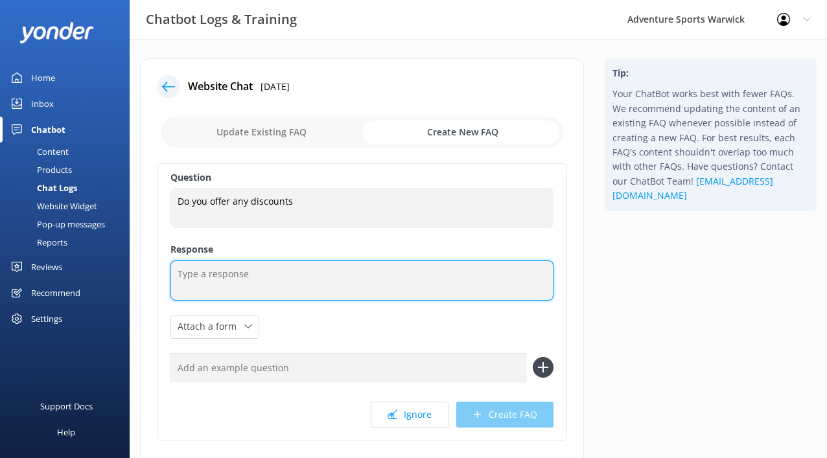
click at [237, 296] on textarea at bounding box center [361, 280] width 383 height 40
paste textarea "For return visitors we do offer discounts. After you have visited us a discount…"
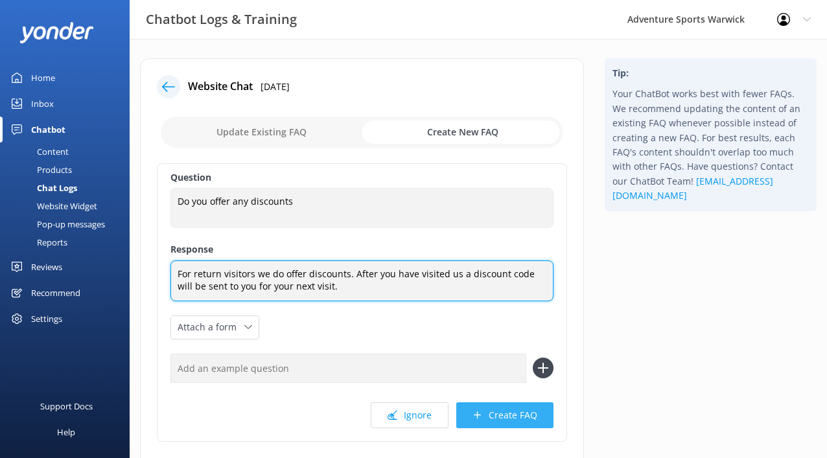
type textarea "For return visitors we do offer discounts. After you have visited us a discount…"
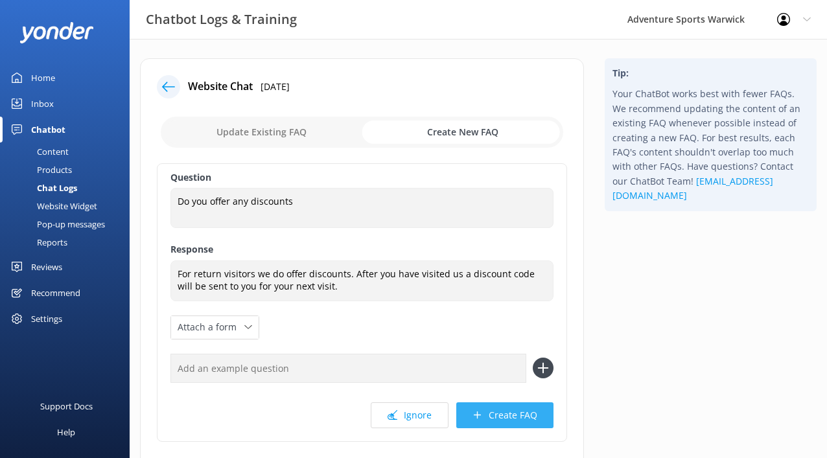
click at [516, 417] on button "Create FAQ" at bounding box center [504, 415] width 97 height 26
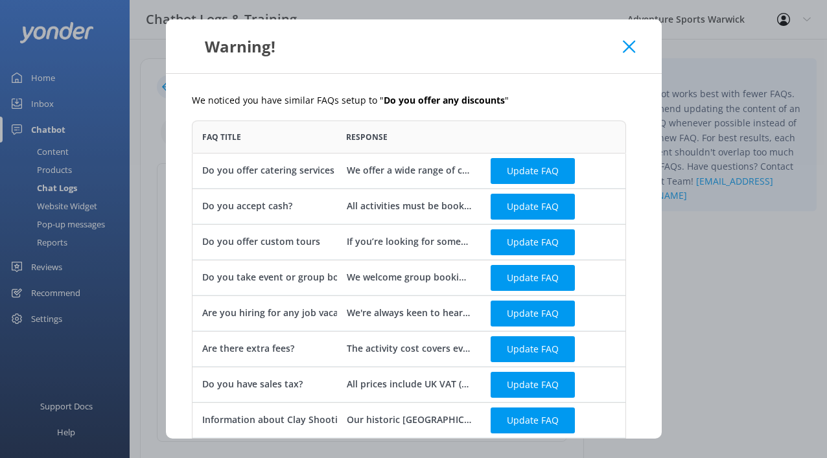
scroll to position [606, 424]
click at [625, 45] on icon at bounding box center [628, 46] width 12 height 13
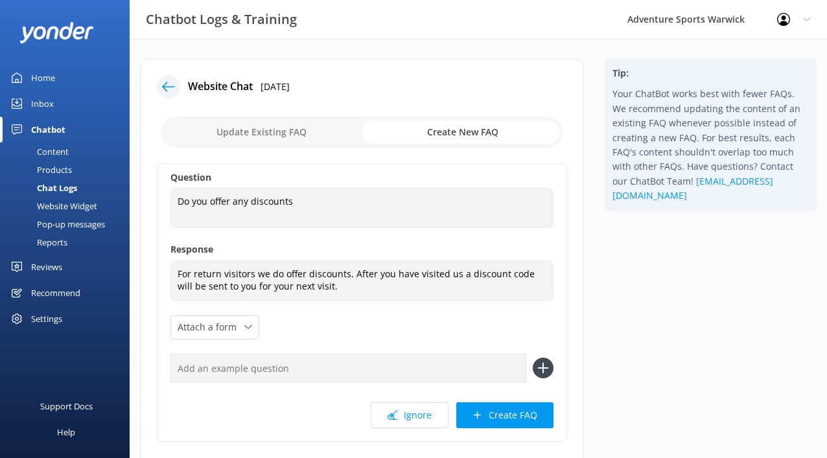
click at [164, 87] on icon at bounding box center [168, 86] width 13 height 13
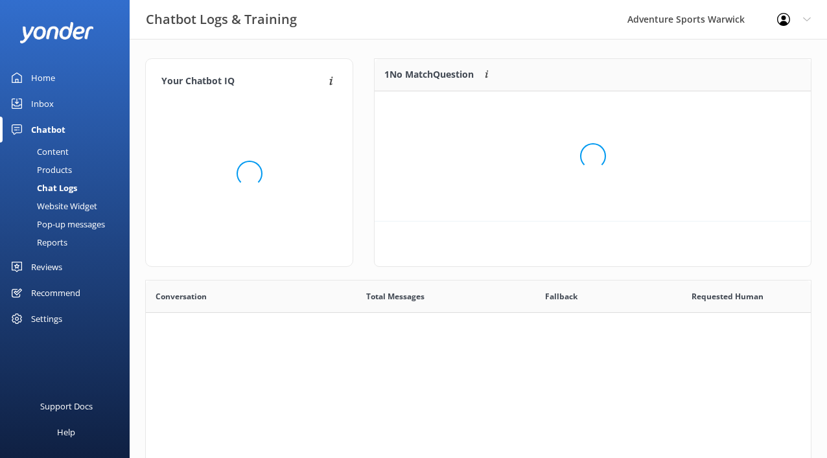
scroll to position [56, 426]
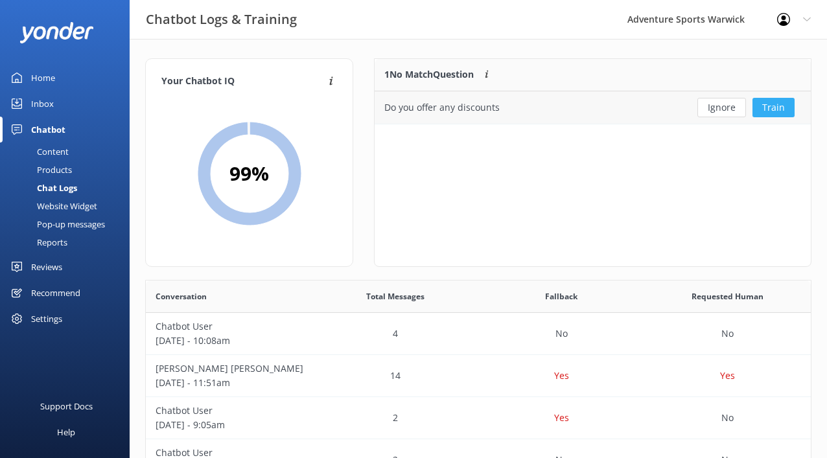
click at [779, 111] on button "Train" at bounding box center [773, 107] width 42 height 19
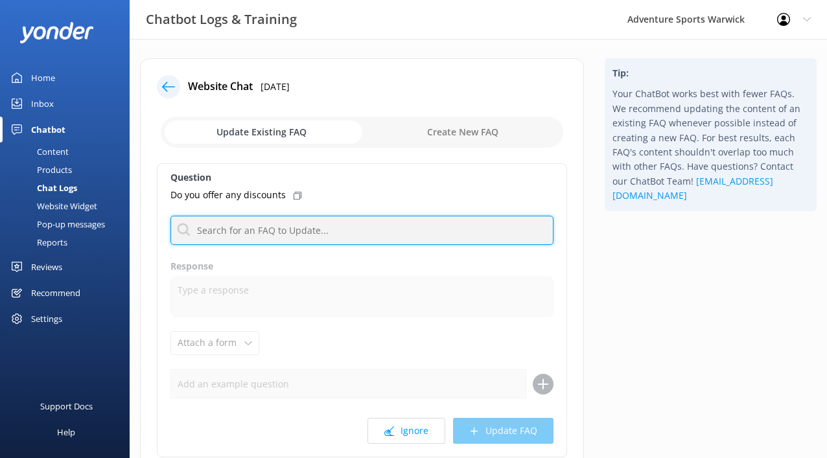
click at [216, 232] on input "text" at bounding box center [361, 230] width 383 height 29
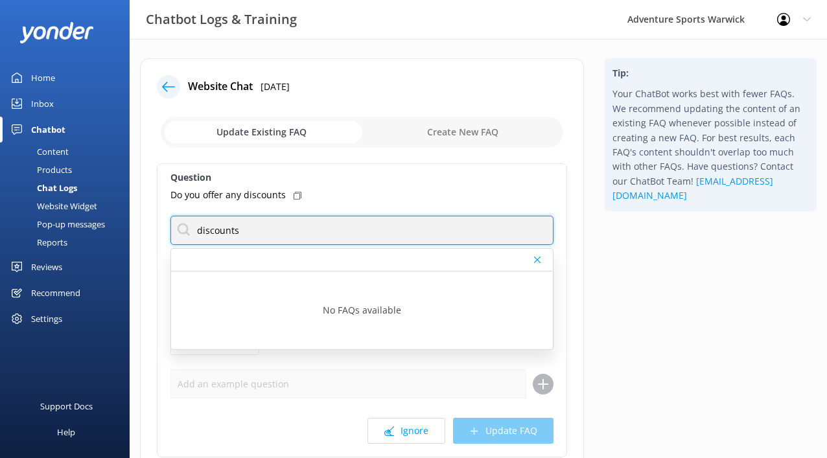
type input "discounts"
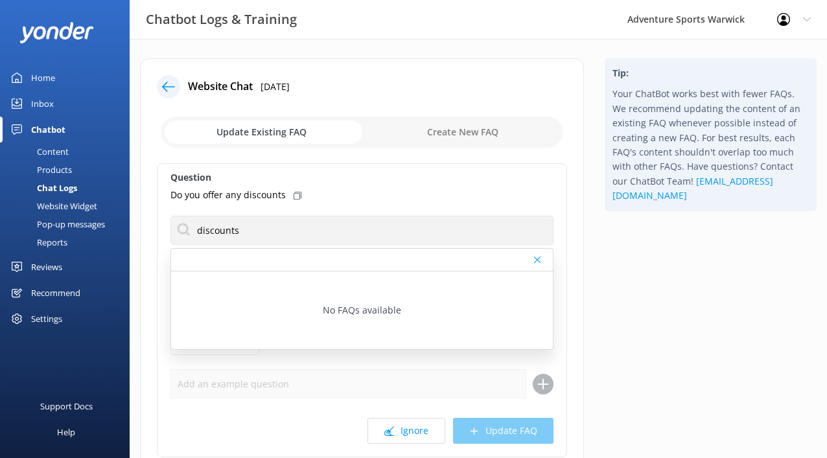
click at [369, 204] on div "Question Do you offer any discounts discounts No FAQs available Response Attach…" at bounding box center [362, 310] width 410 height 294
click at [459, 130] on input "checkbox" at bounding box center [362, 132] width 402 height 31
checkbox input "true"
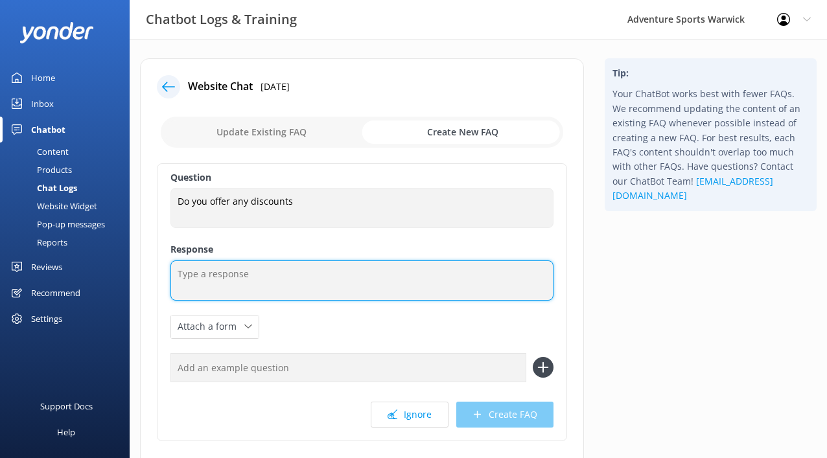
click at [284, 276] on textarea at bounding box center [361, 280] width 383 height 40
paste textarea "For return visitors we do offer discounts. After you have visited us a discount…"
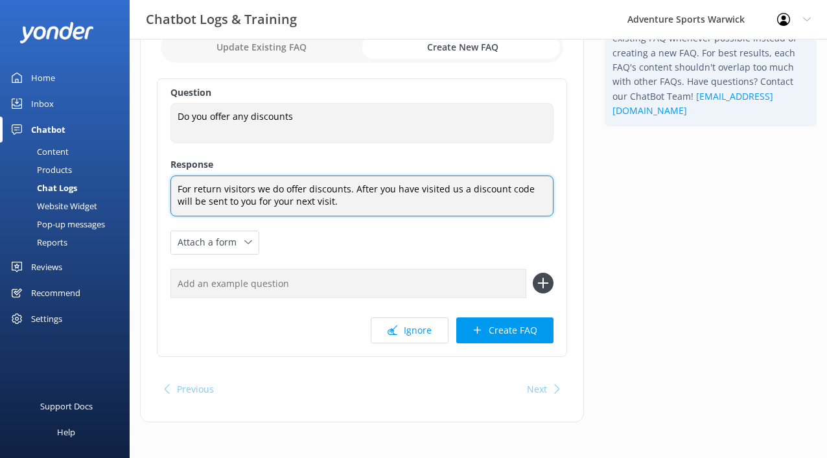
scroll to position [88, 0]
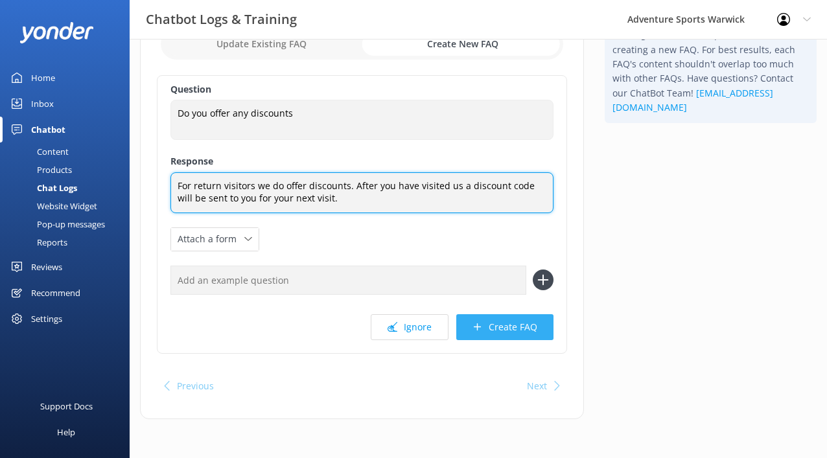
type textarea "For return visitors we do offer discounts. After you have visited us a discount…"
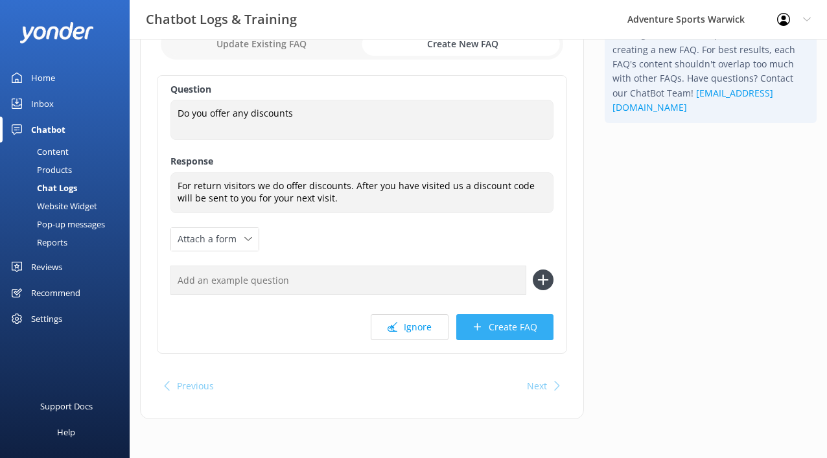
click at [514, 328] on button "Create FAQ" at bounding box center [504, 327] width 97 height 26
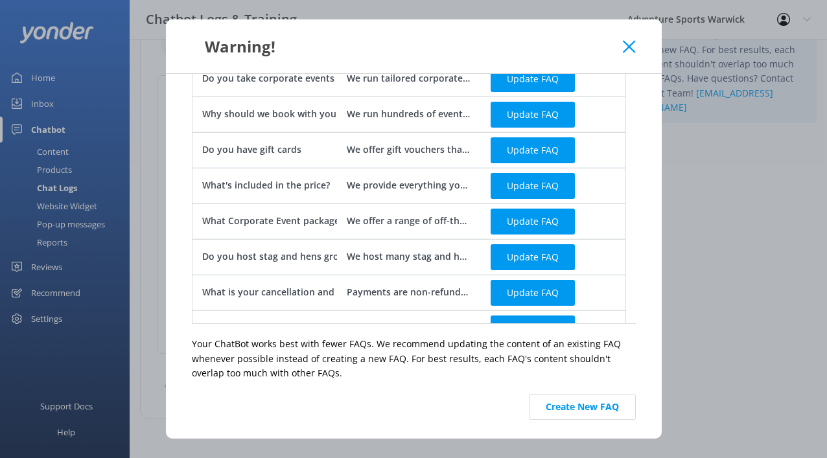
scroll to position [58, 0]
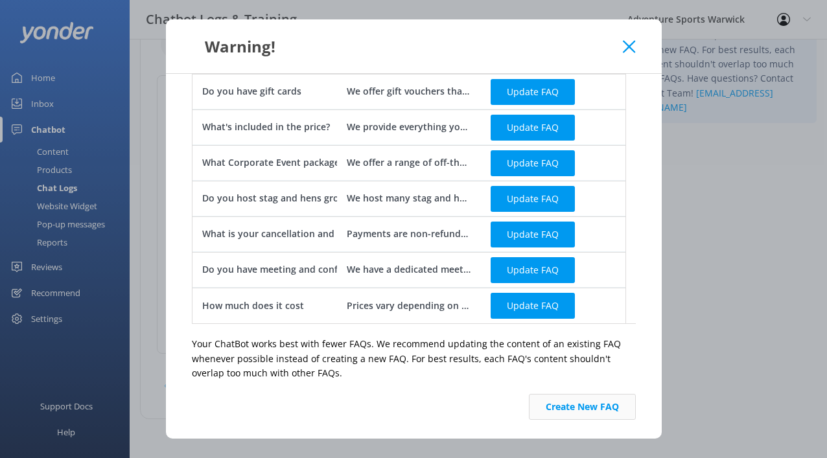
click at [588, 405] on button "Create New FAQ" at bounding box center [582, 407] width 107 height 26
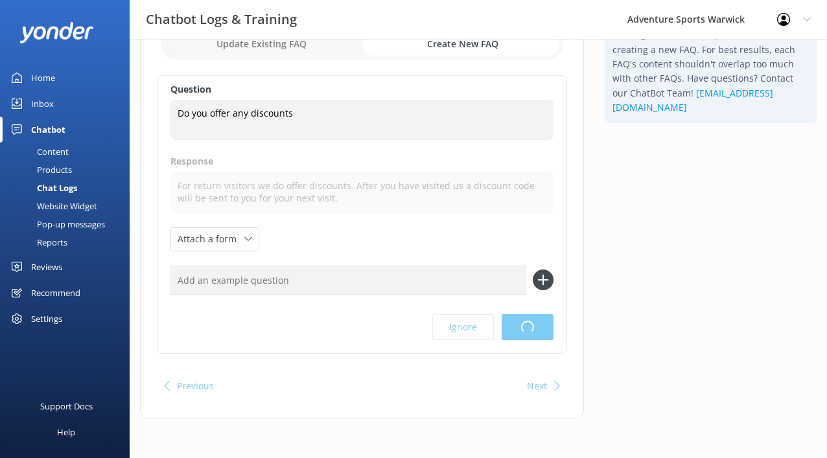
scroll to position [0, 0]
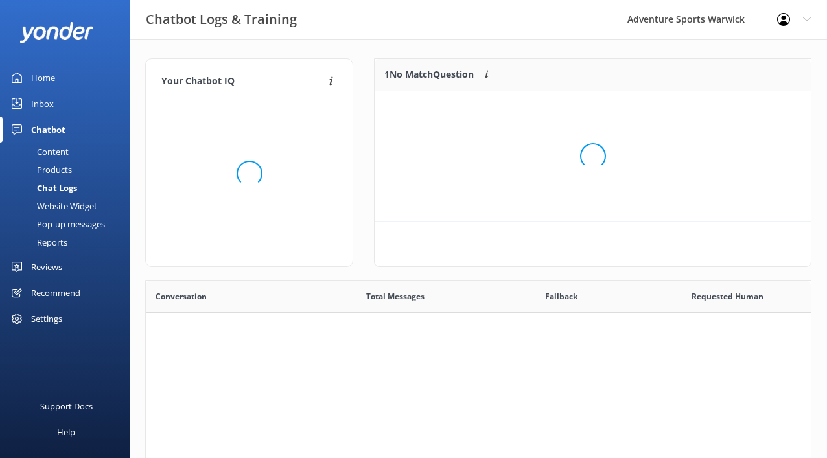
scroll to position [152, 426]
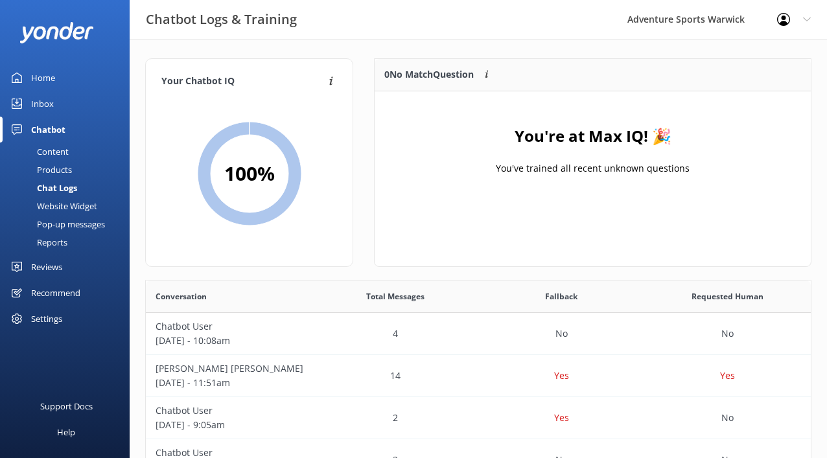
click at [52, 122] on div "Chatbot" at bounding box center [48, 130] width 34 height 26
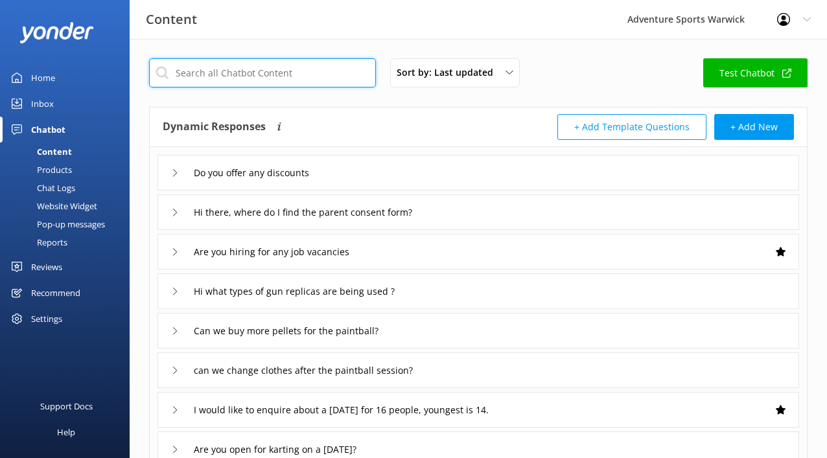
click at [247, 71] on input "text" at bounding box center [262, 72] width 227 height 29
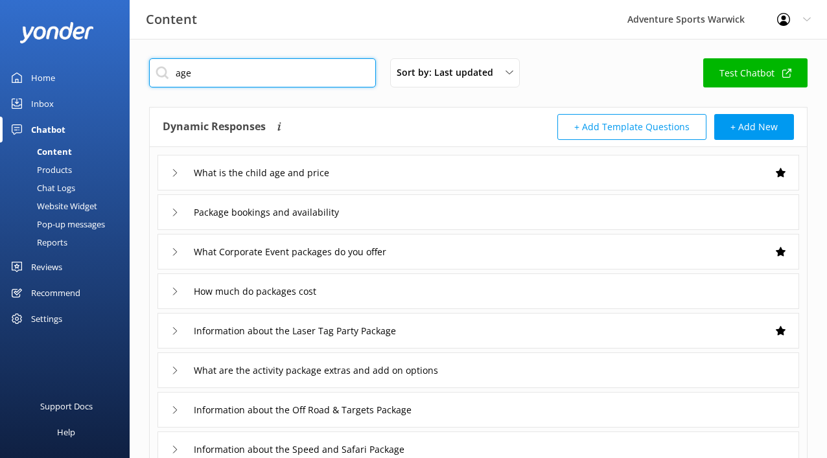
type input "age"
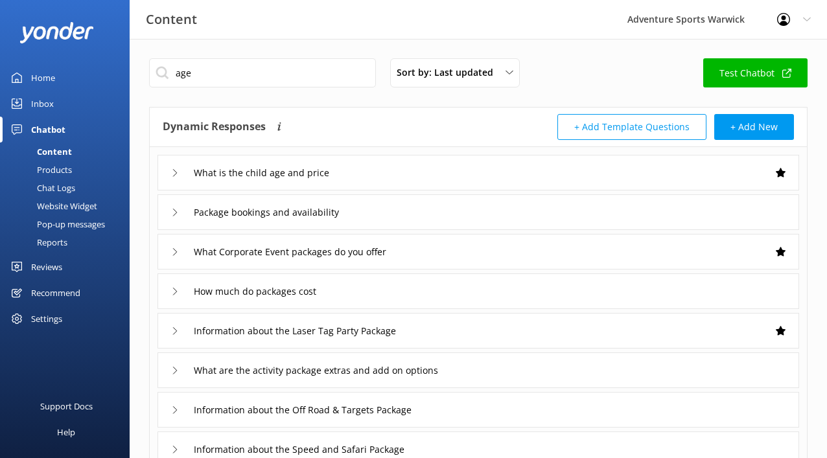
click at [173, 174] on icon at bounding box center [175, 173] width 8 height 8
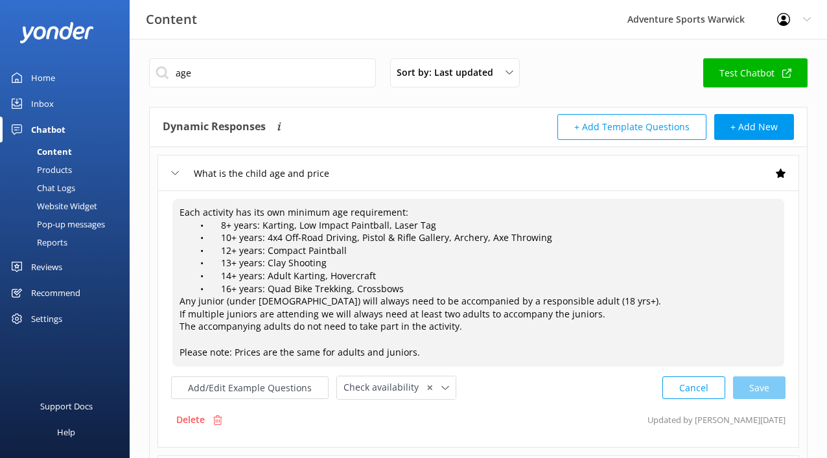
drag, startPoint x: 420, startPoint y: 354, endPoint x: 105, endPoint y: 204, distance: 348.6
click at [56, 145] on div "Content" at bounding box center [40, 152] width 64 height 18
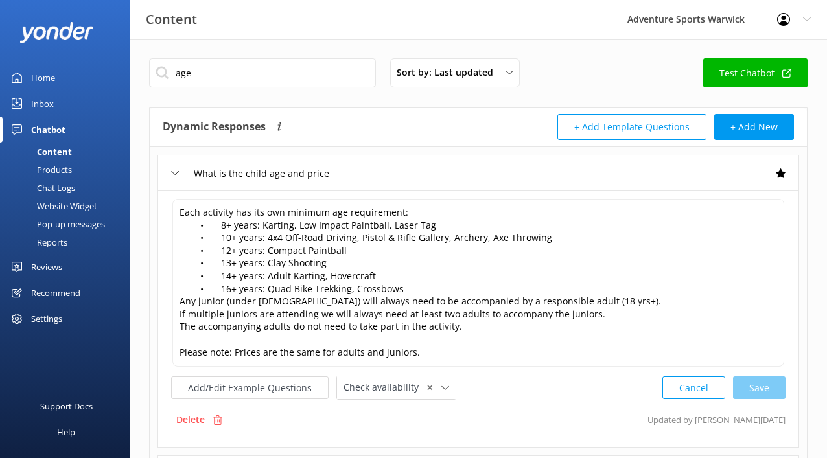
click at [55, 149] on div "Content" at bounding box center [40, 152] width 64 height 18
click at [48, 130] on div "Chatbot" at bounding box center [48, 130] width 34 height 26
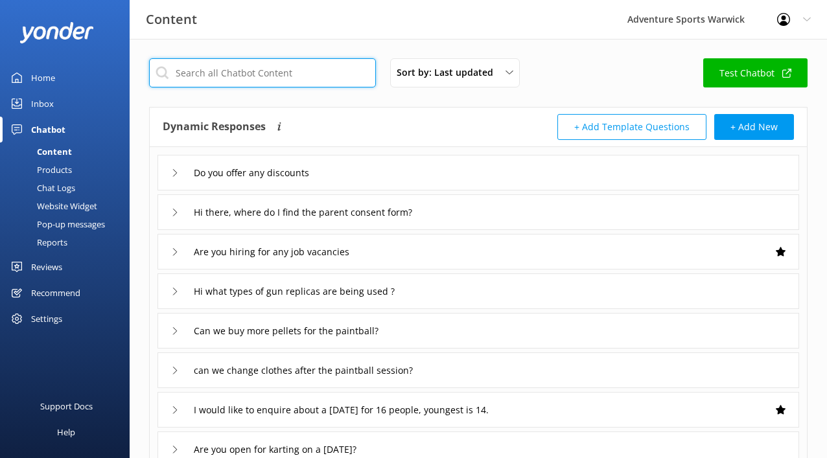
click at [273, 80] on input "text" at bounding box center [262, 72] width 227 height 29
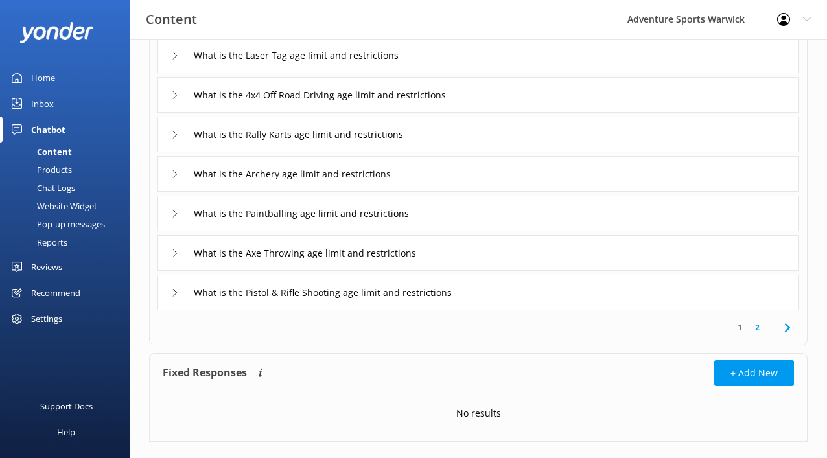
scroll to position [236, 0]
type input "age limit"
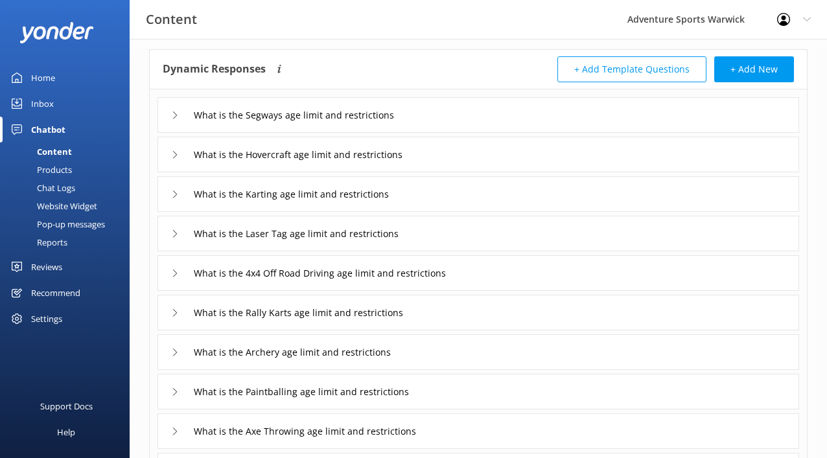
scroll to position [43, 0]
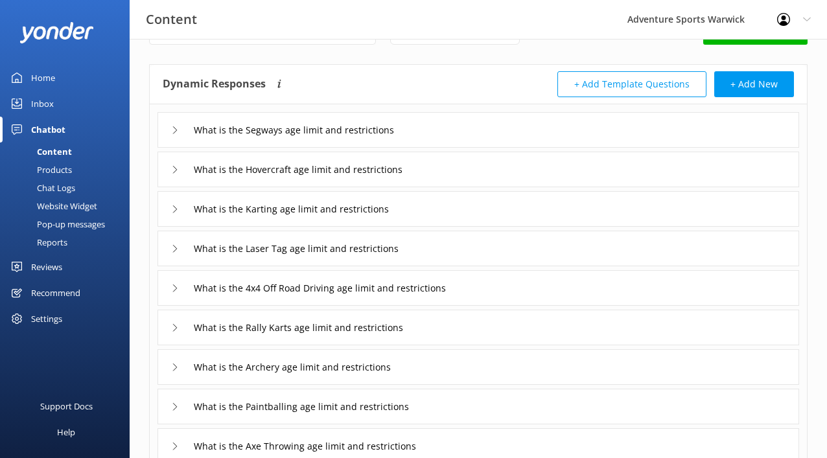
click at [38, 81] on div "Home" at bounding box center [43, 78] width 24 height 26
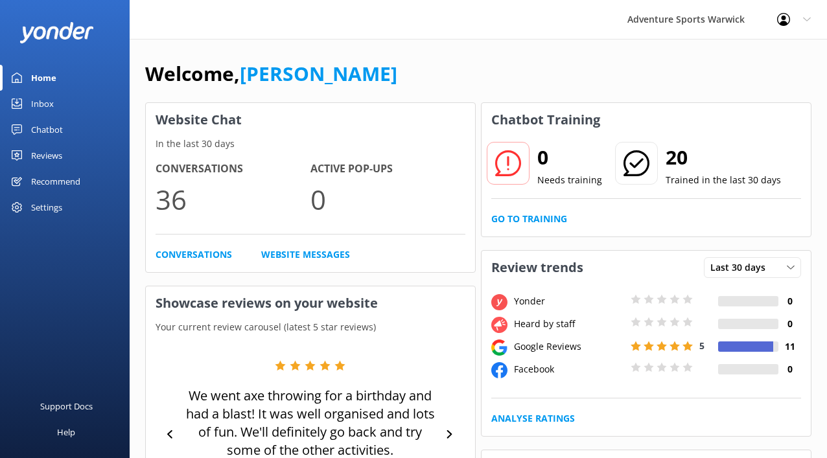
click at [48, 108] on div "Inbox" at bounding box center [42, 104] width 23 height 26
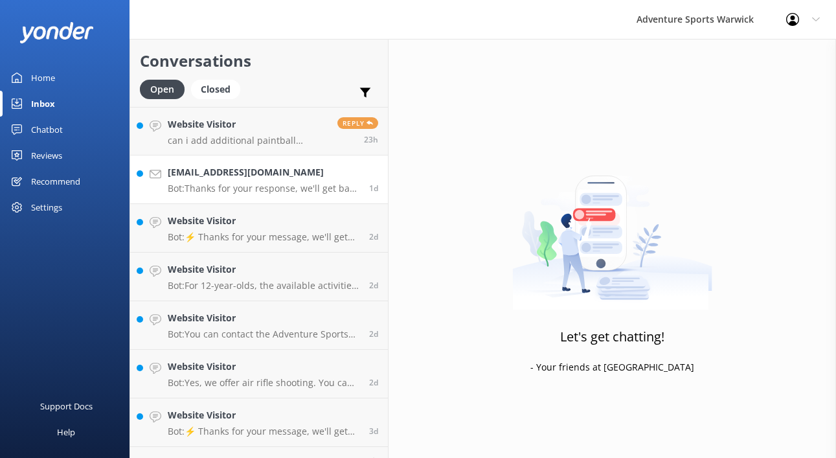
click at [248, 184] on p "Bot: Thanks for your response, we'll get back to you as soon as we can during o…" at bounding box center [264, 189] width 192 height 12
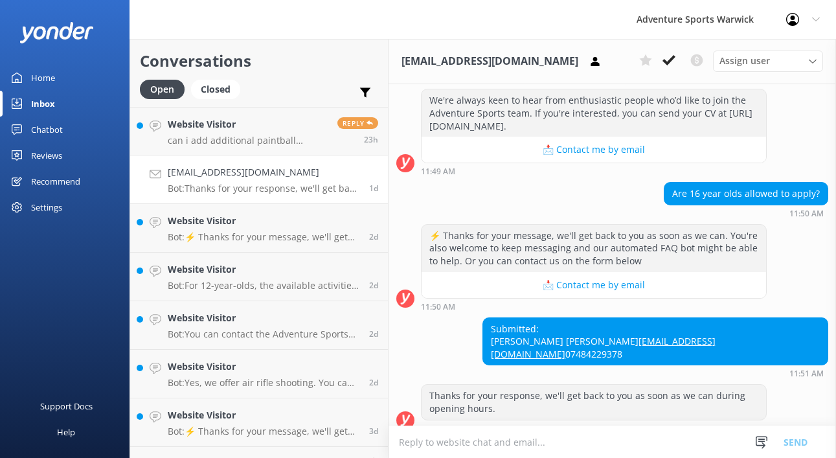
scroll to position [930, 0]
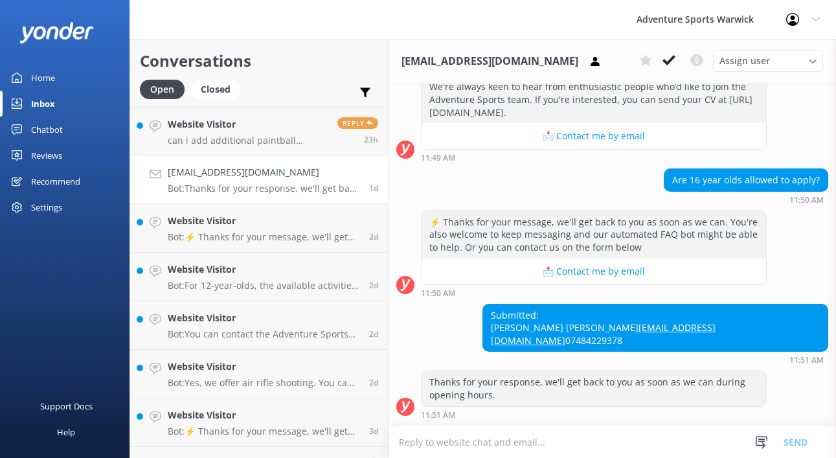
click at [716, 330] on link "[EMAIL_ADDRESS][DOMAIN_NAME]" at bounding box center [603, 333] width 225 height 25
click at [510, 445] on textarea at bounding box center [613, 442] width 448 height 32
paste textarea "Most instructor roles require you to be 18 or over, but we also welcome applica…"
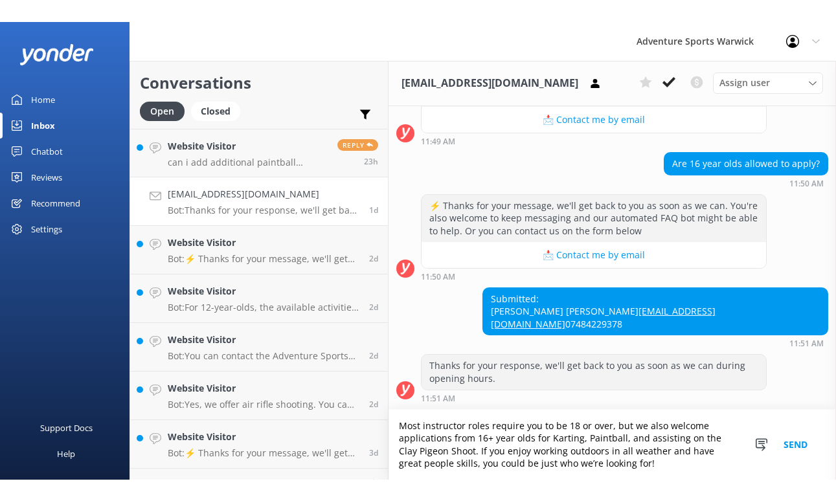
scroll to position [968, 0]
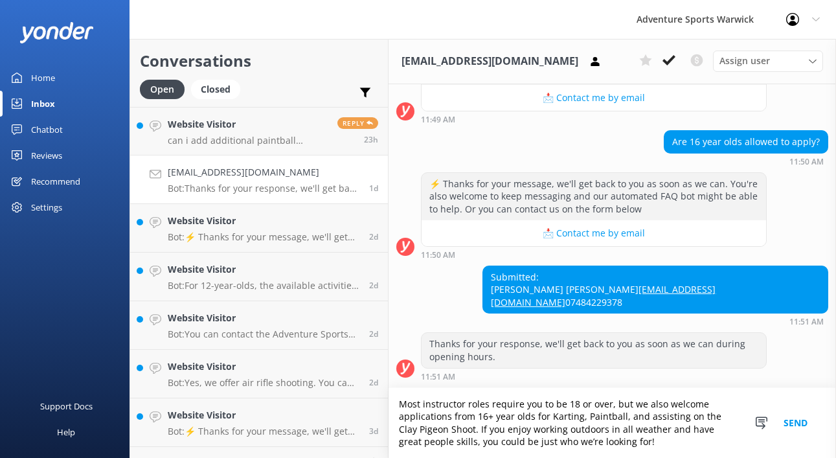
click at [405, 406] on textarea "Most instructor roles require you to be 18 or over, but we also welcome applica…" at bounding box center [613, 423] width 448 height 70
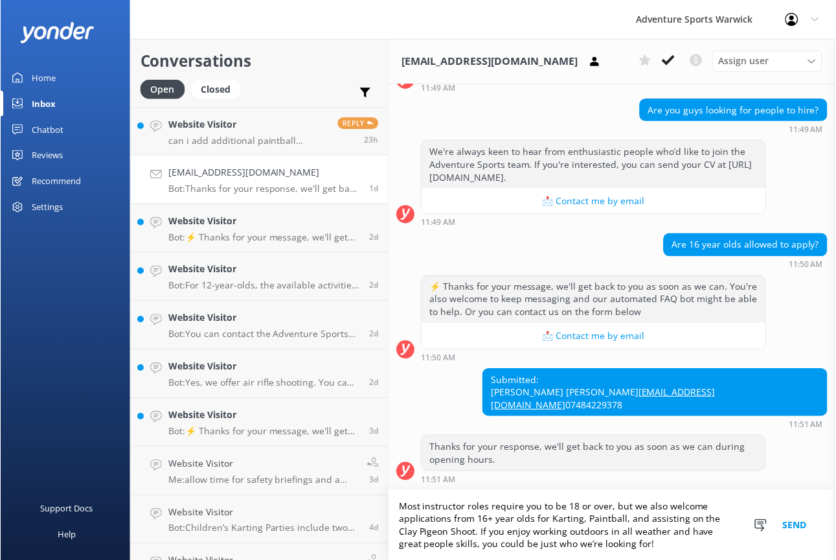
scroll to position [866, 0]
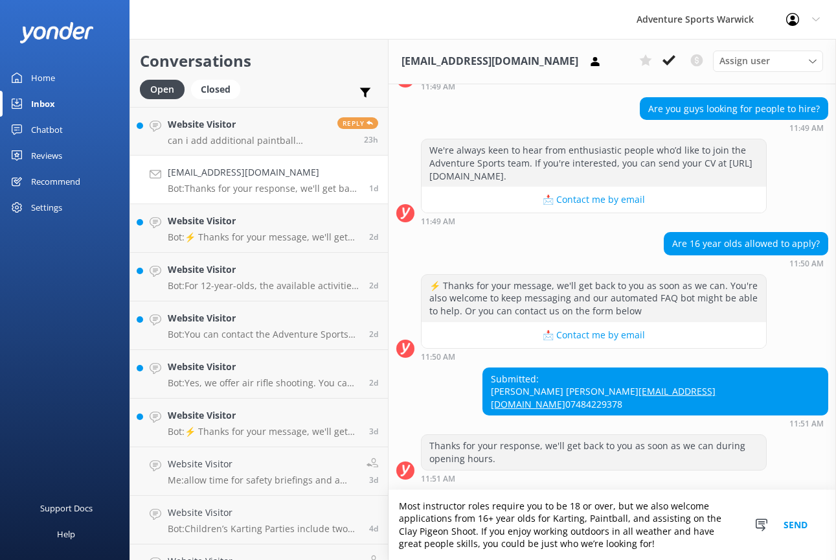
type textarea "Most instructor roles require you to be 18 or over, but we also welcome applica…"
click at [394, 457] on textarea "Most instructor roles require you to be 18 or over, but we also welcome applica…" at bounding box center [613, 525] width 448 height 70
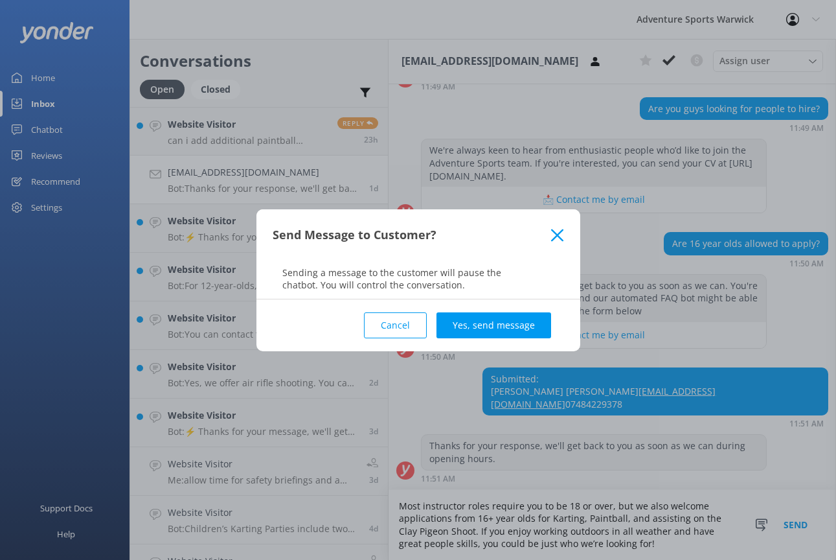
click at [404, 322] on button "Cancel" at bounding box center [395, 325] width 63 height 26
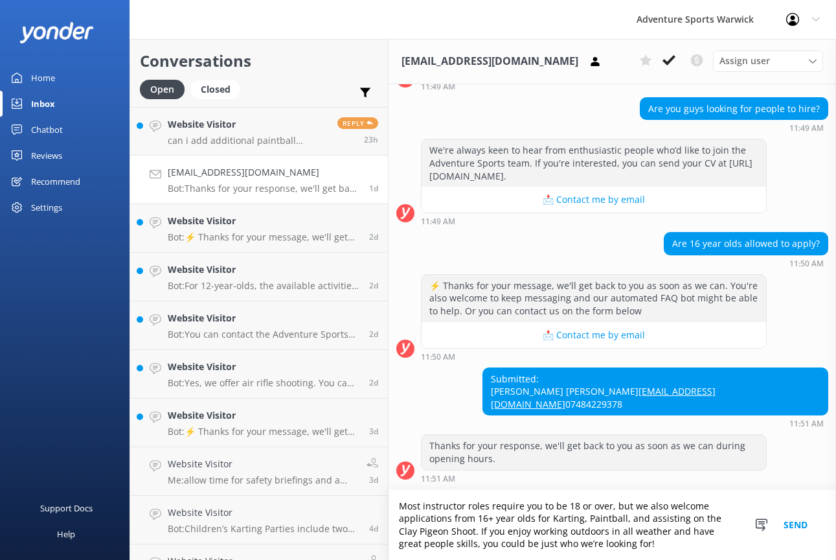
drag, startPoint x: 452, startPoint y: 503, endPoint x: 728, endPoint y: 565, distance: 283.0
click at [728, 457] on html "Adventure Sports Warwick Profile Settings Logout Home Inbox Chatbot Content Pro…" at bounding box center [418, 280] width 836 height 560
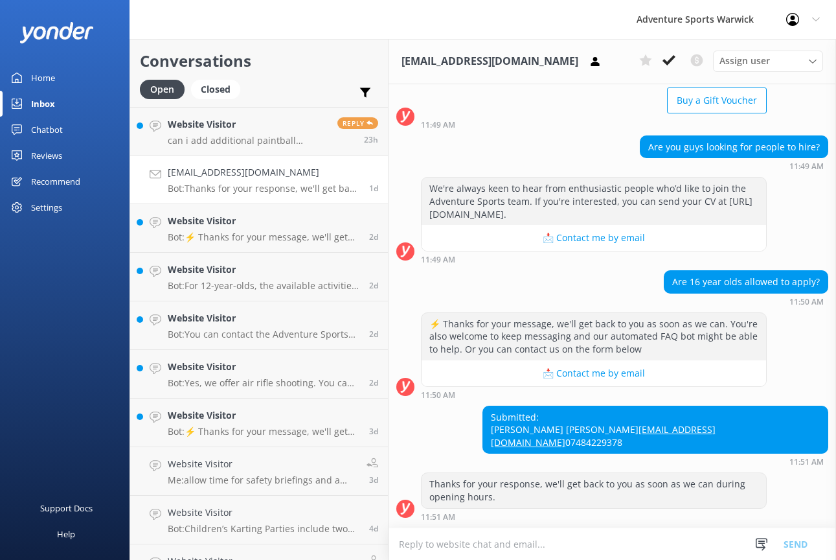
scroll to position [828, 0]
paste textarea "We’re always on the lookout for enthusiastic people to join the Adventure Sport…"
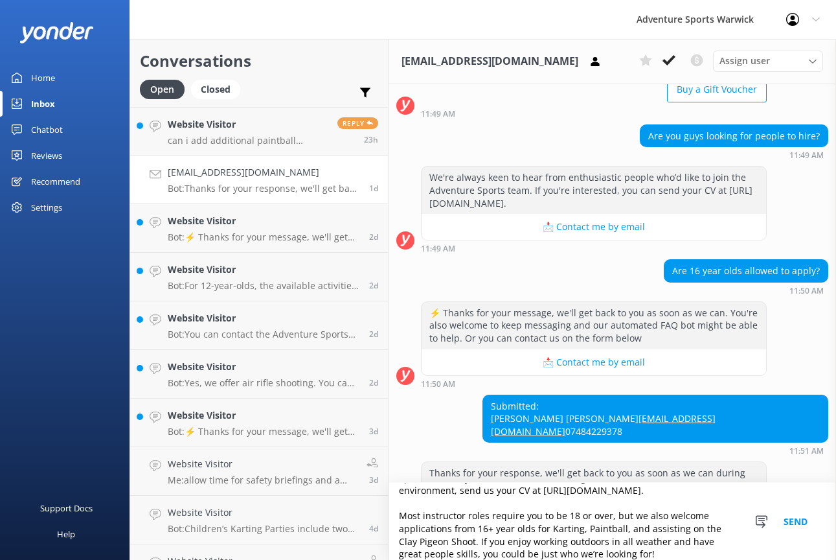
scroll to position [873, 0]
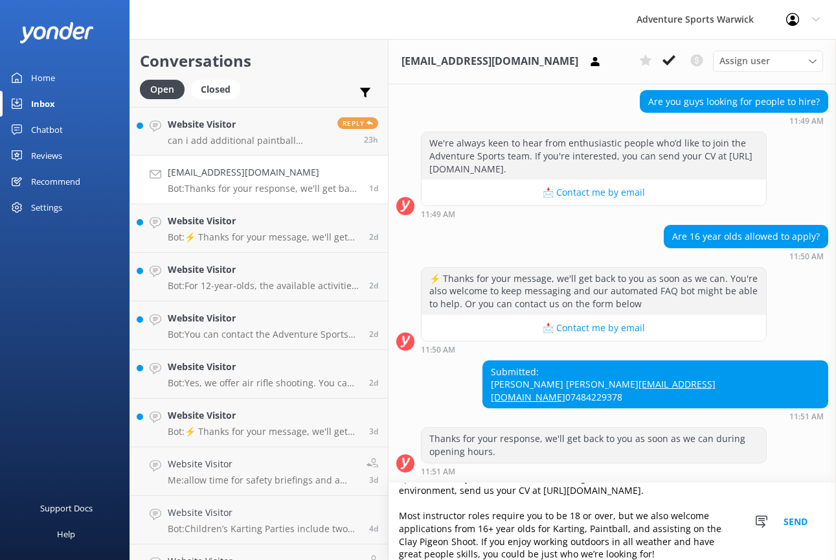
type textarea "We’re always on the lookout for enthusiastic people to join the Adventure Sport…"
click at [800, 457] on button "Send" at bounding box center [795, 521] width 49 height 77
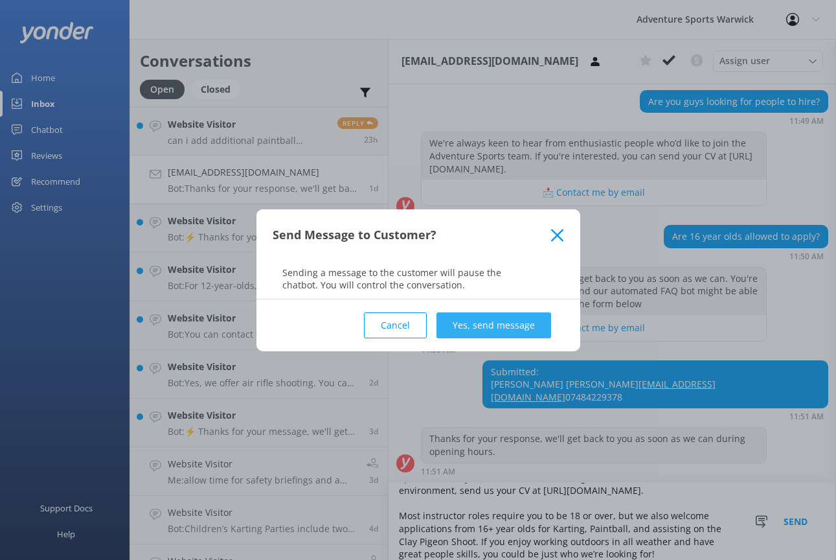
click at [489, 329] on button "Yes, send message" at bounding box center [494, 325] width 115 height 26
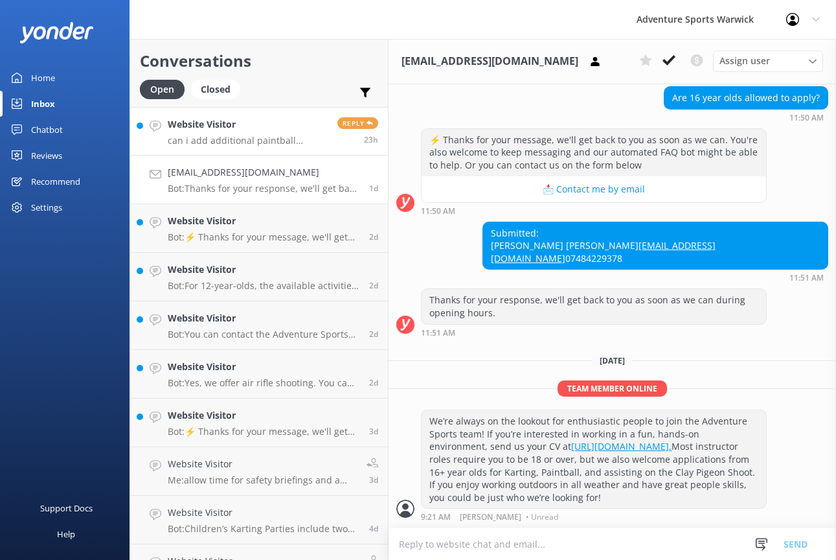
scroll to position [1025, 0]
click at [235, 139] on p "can i add additional paintball players before the event?" at bounding box center [248, 141] width 160 height 12
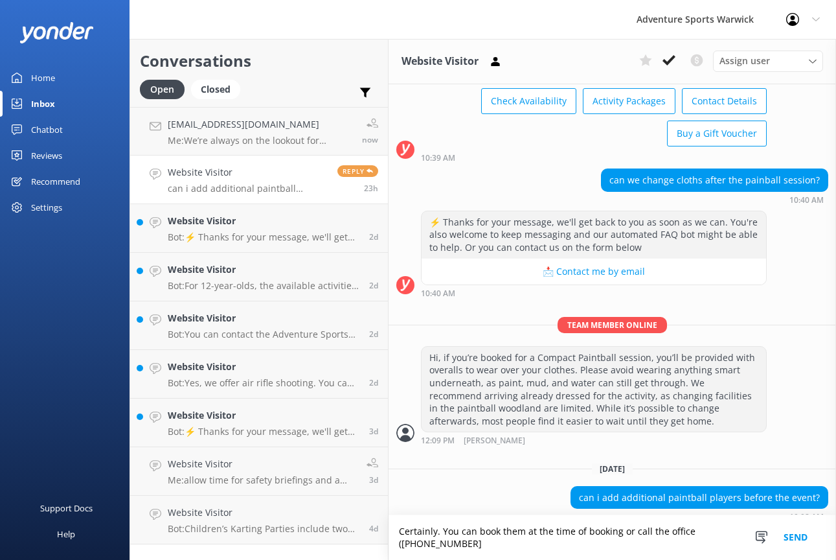
scroll to position [90, 0]
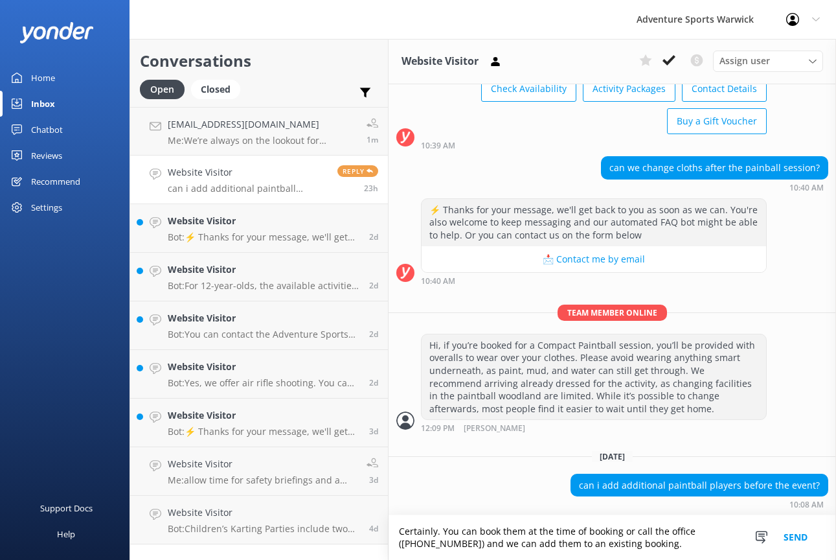
type textarea "Certainly. You can book them at the time of booking or call the office ([PHONE_…"
click at [794, 457] on button "Send" at bounding box center [795, 537] width 49 height 45
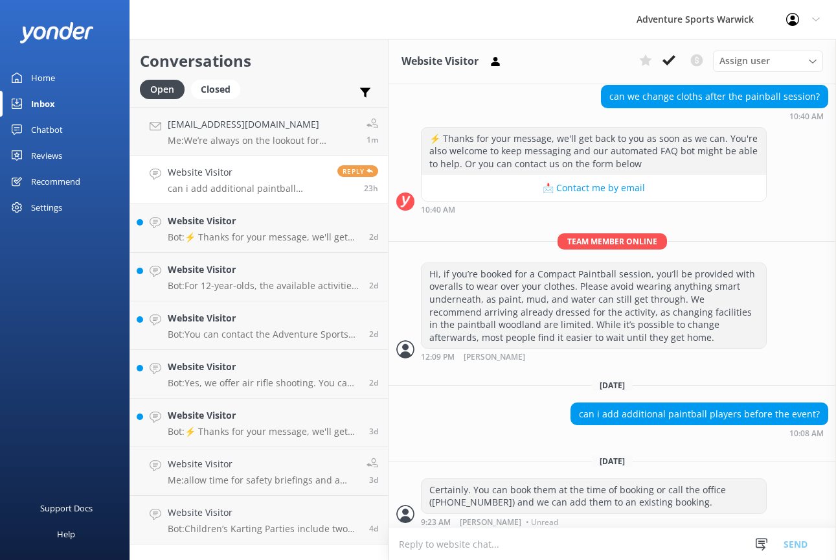
scroll to position [166, 0]
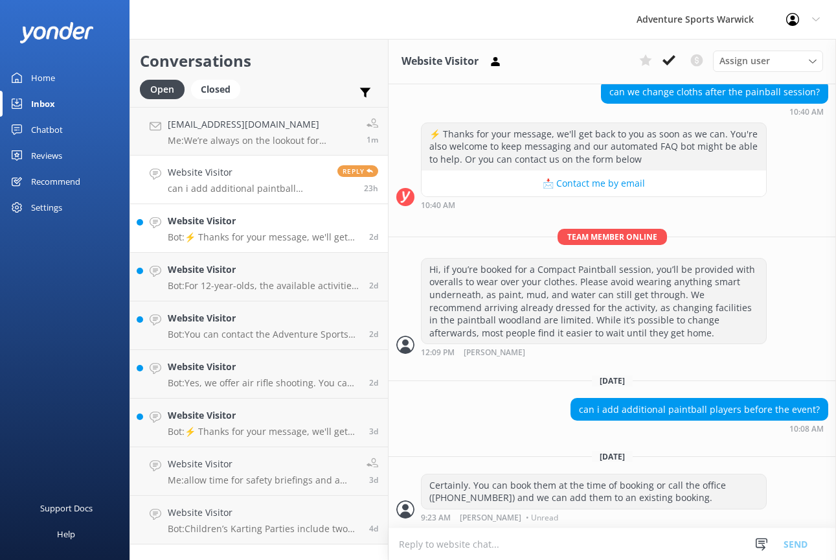
click at [253, 246] on link "Website Visitor Bot: ⚡ Thanks for your message, we'll get back to you as soon a…" at bounding box center [259, 228] width 258 height 49
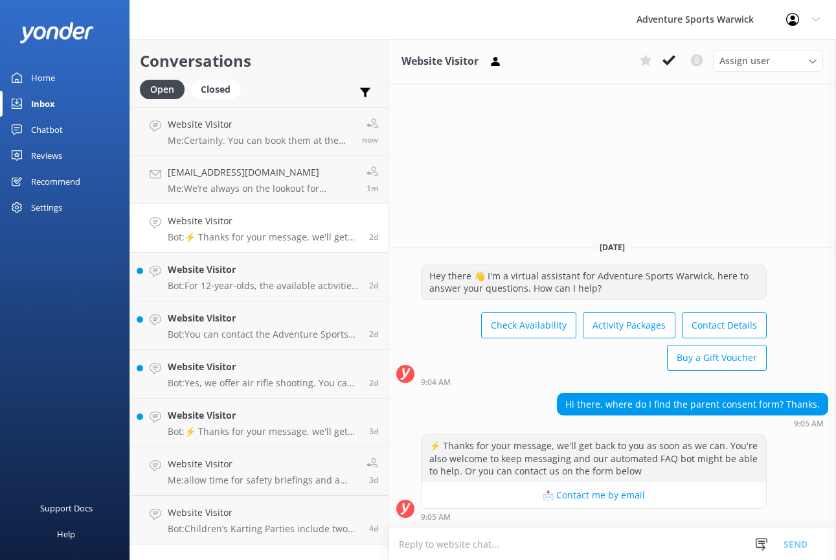
paste textarea "For participants under 16, parental or guardian consent is required. This is co…"
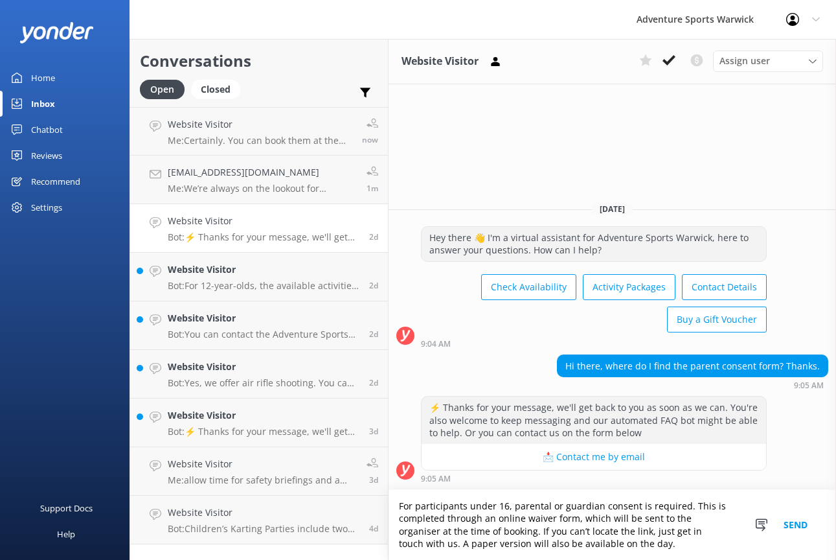
type textarea "For participants under 16, parental or guardian consent is required. This is co…"
click at [802, 457] on button "Send" at bounding box center [795, 525] width 49 height 70
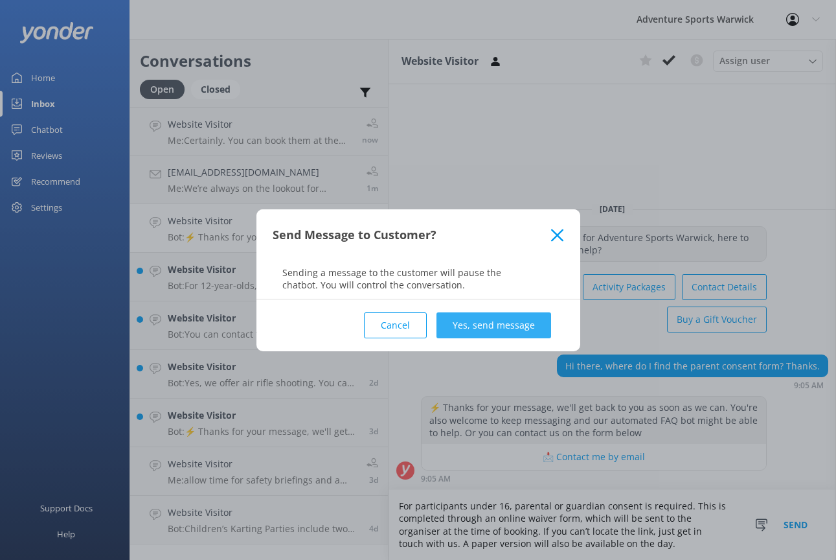
click at [514, 323] on button "Yes, send message" at bounding box center [494, 325] width 115 height 26
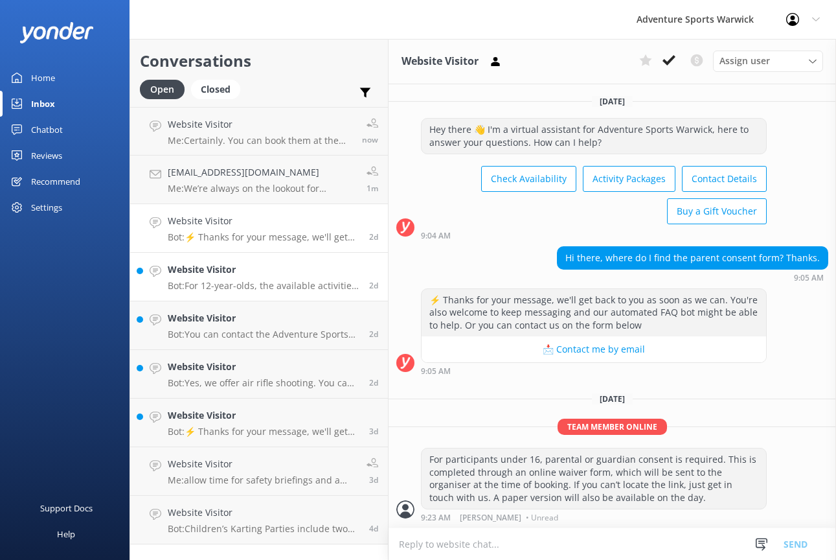
click at [256, 274] on h4 "Website Visitor" at bounding box center [264, 269] width 192 height 14
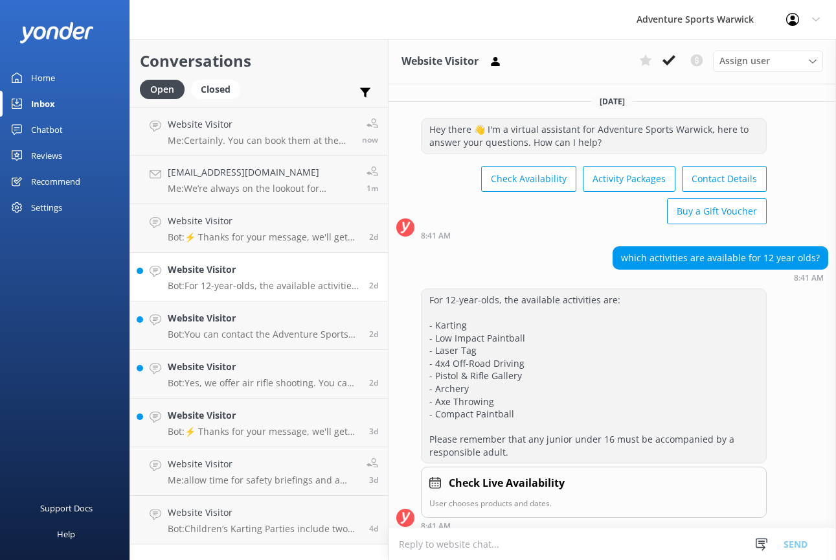
scroll to position [8, 0]
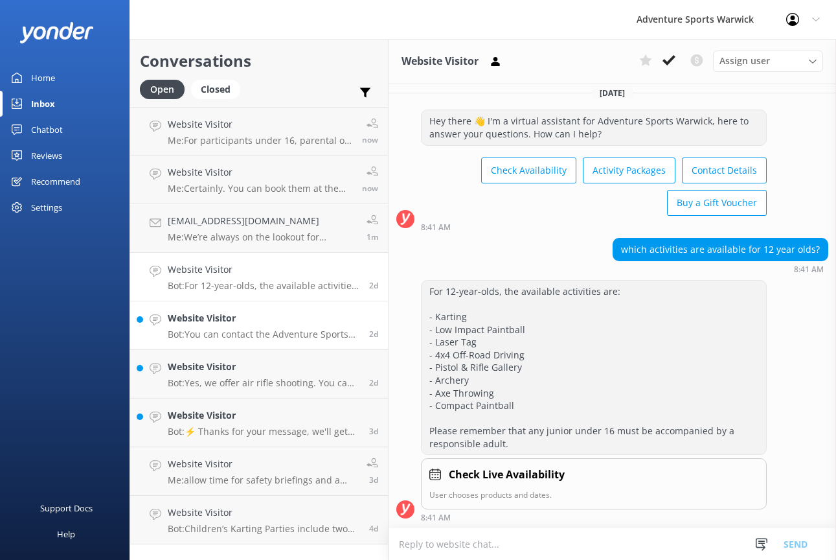
click at [248, 321] on h4 "Website Visitor" at bounding box center [264, 318] width 192 height 14
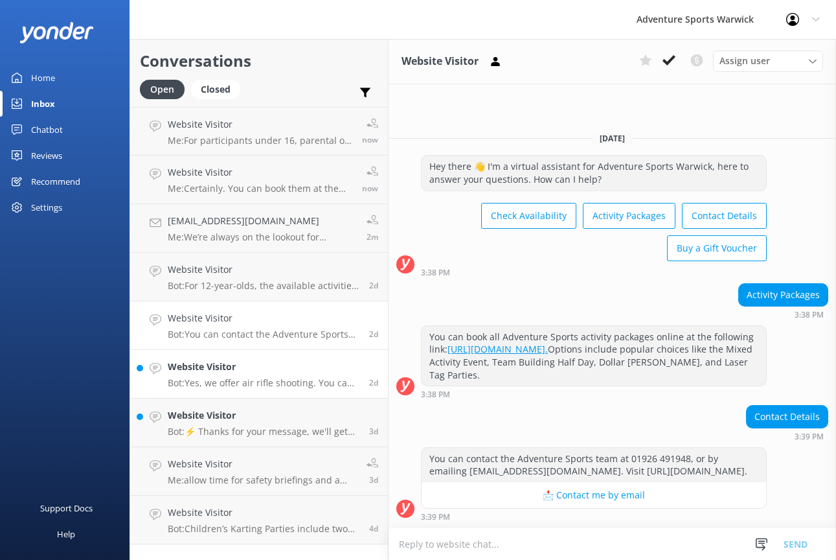
click at [299, 376] on div "Website Visitor Bot: Yes, we offer air rifle shooting. You can hire our air rif…" at bounding box center [264, 374] width 192 height 29
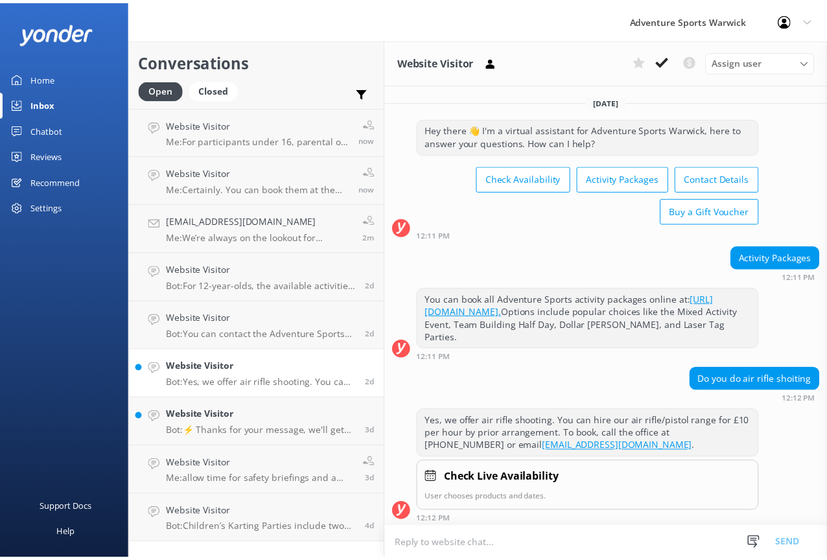
scroll to position [3, 0]
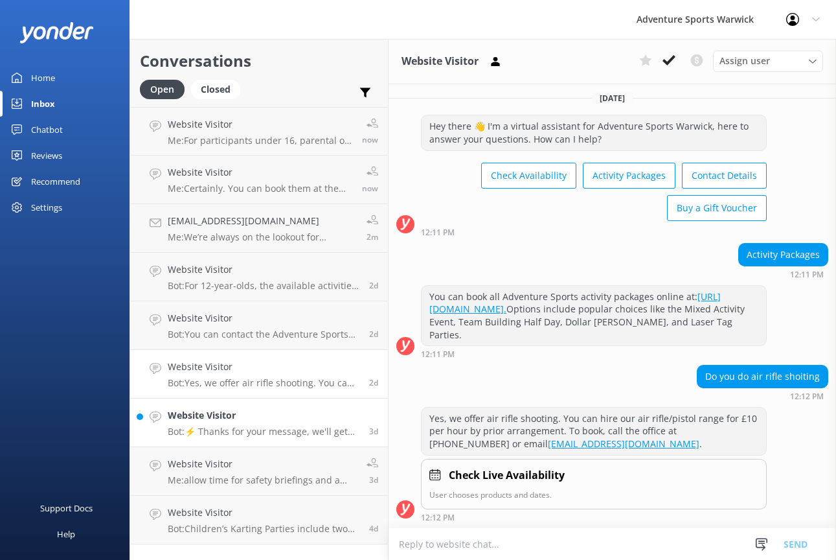
click at [277, 425] on div "Website Visitor Bot: ⚡ Thanks for your message, we'll get back to you as soon a…" at bounding box center [264, 422] width 192 height 29
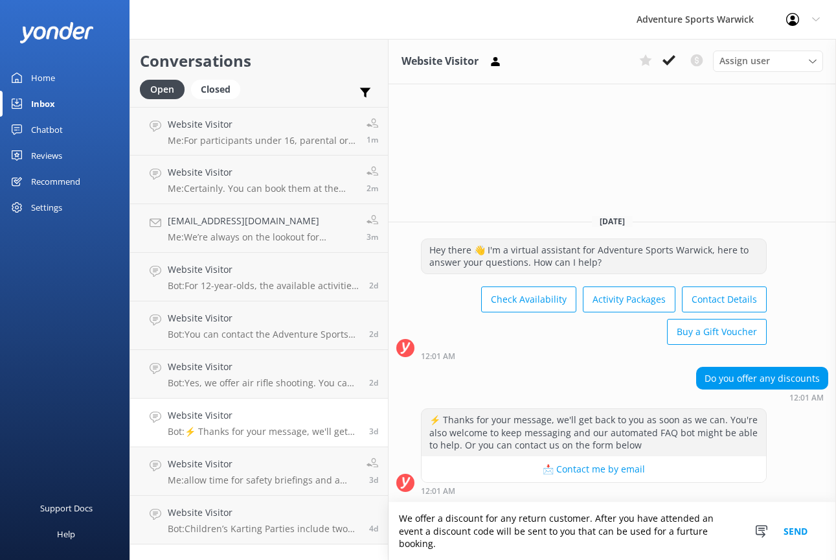
type textarea "We offer a discount for any return customer. After you have attended an event a…"
click at [799, 457] on button "Send" at bounding box center [795, 531] width 49 height 58
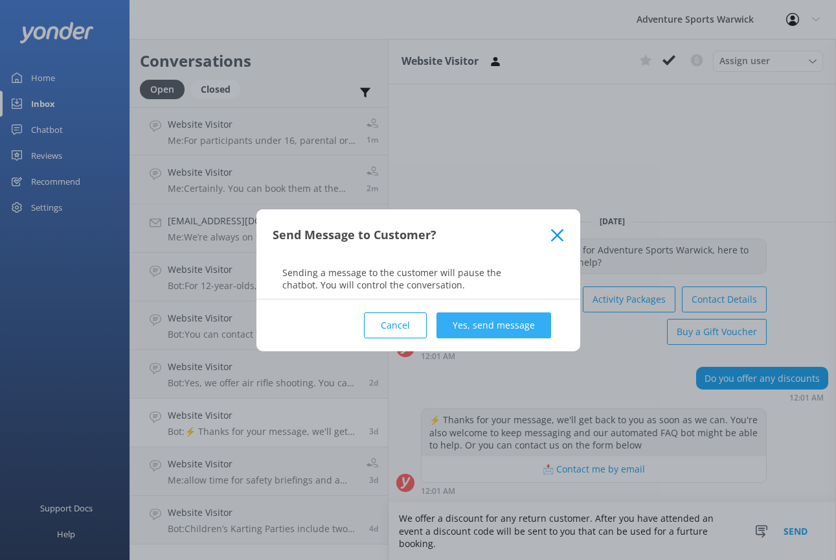
click at [499, 328] on button "Yes, send message" at bounding box center [494, 325] width 115 height 26
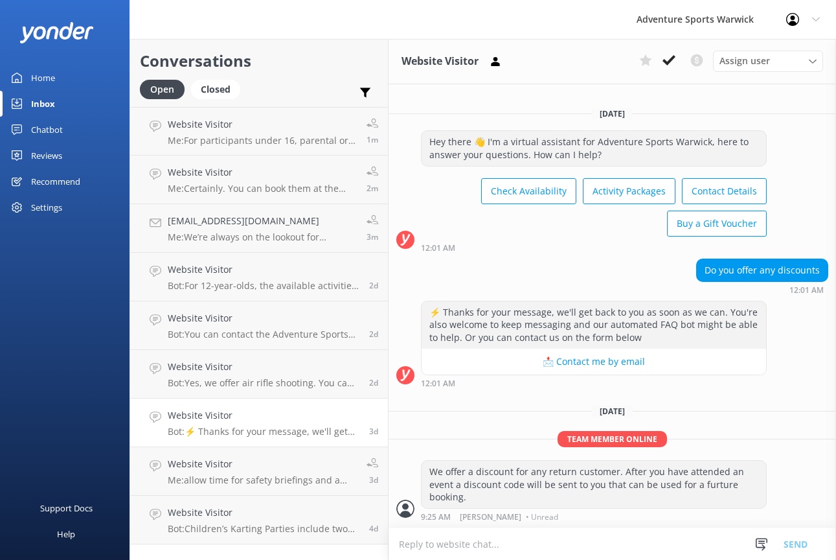
click at [45, 75] on div "Home" at bounding box center [43, 78] width 24 height 26
